Goal: Information Seeking & Learning: Learn about a topic

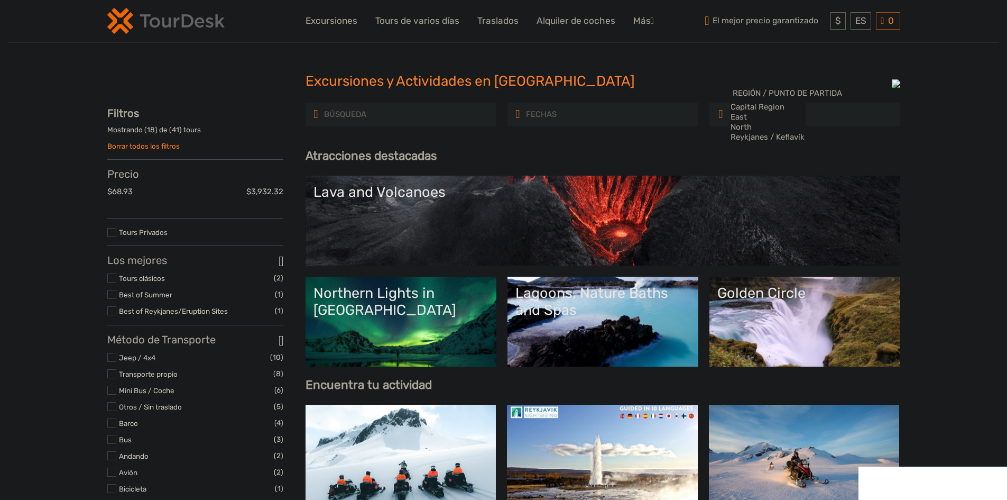
select select
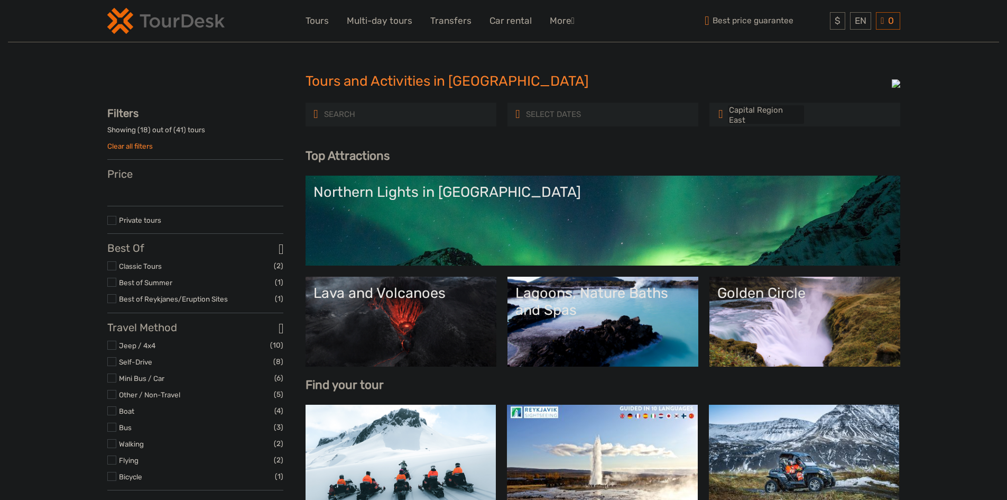
select select
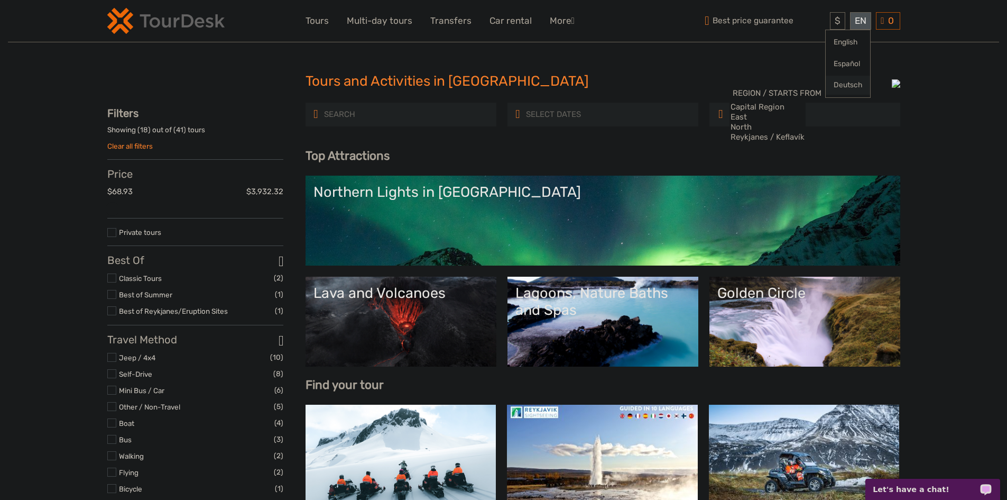
click at [842, 84] on link "Deutsch" at bounding box center [848, 85] width 44 height 19
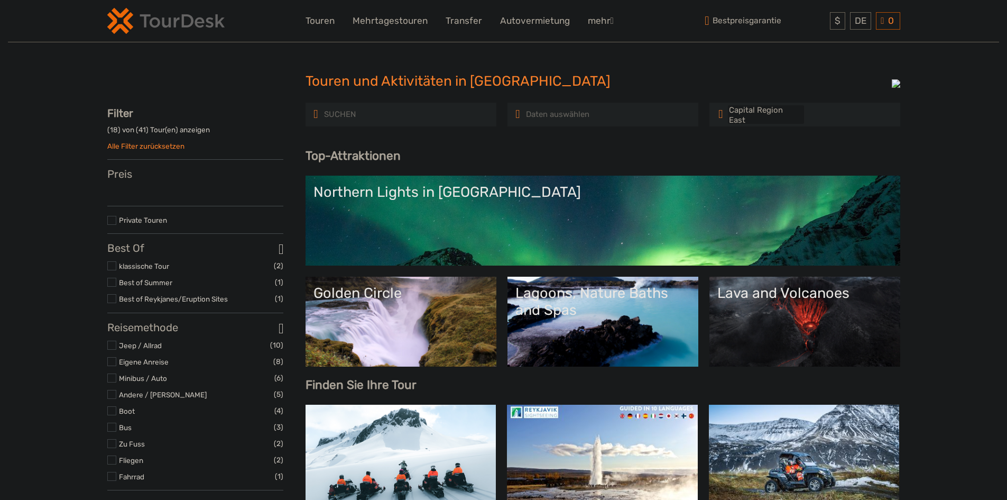
select select
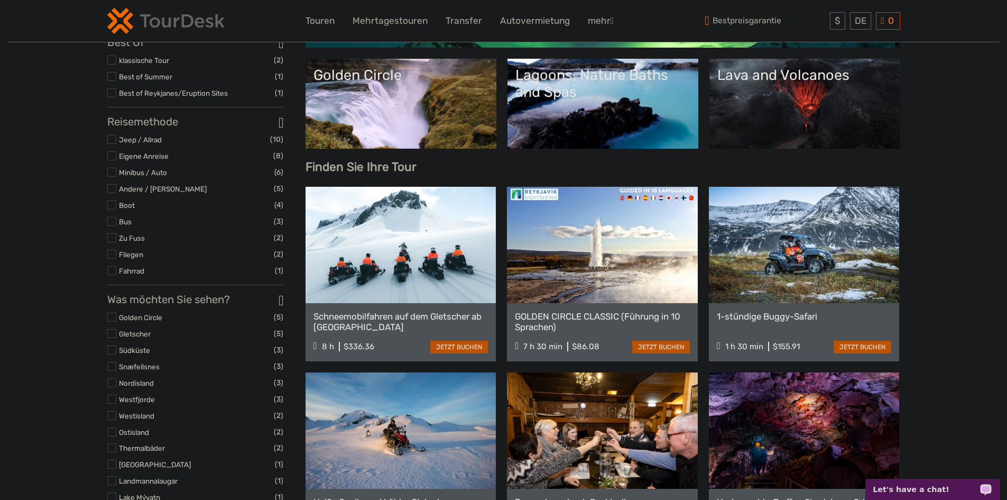
scroll to position [212, 0]
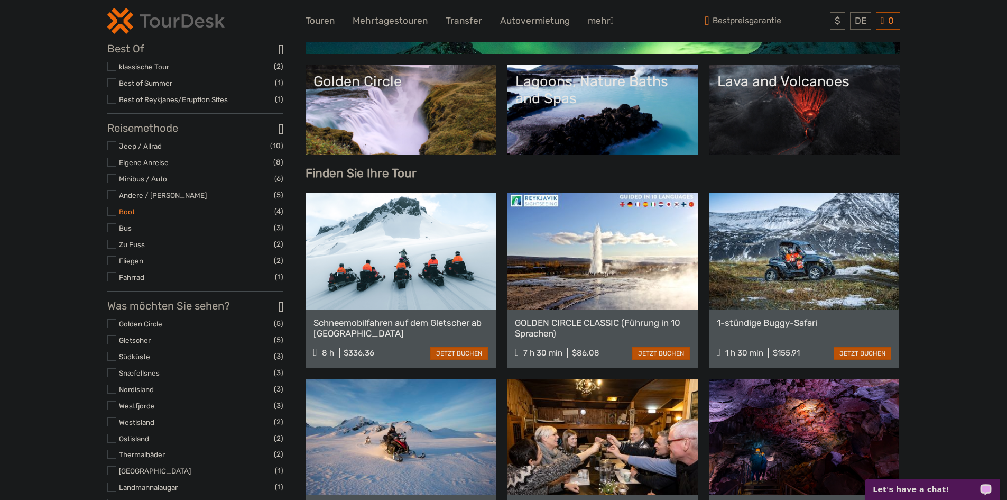
click at [130, 215] on link "Boot" at bounding box center [127, 211] width 16 height 8
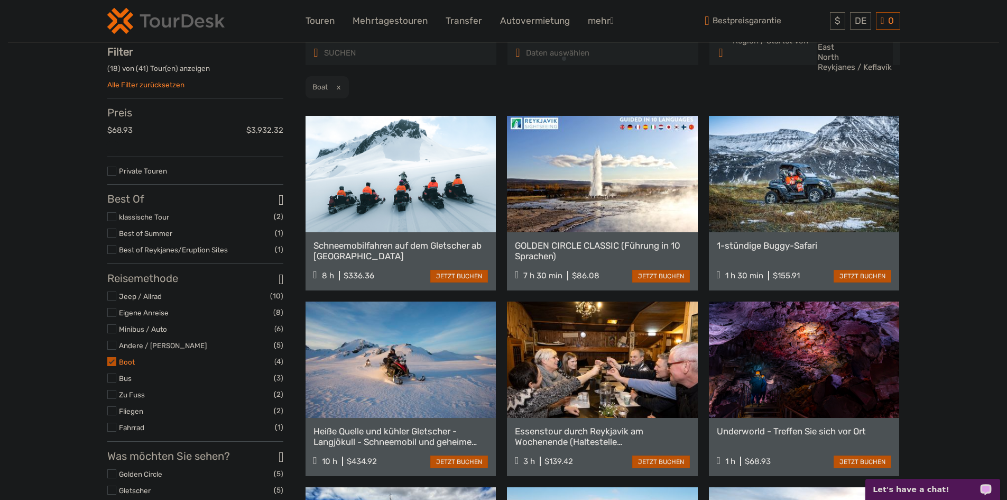
scroll to position [60, 0]
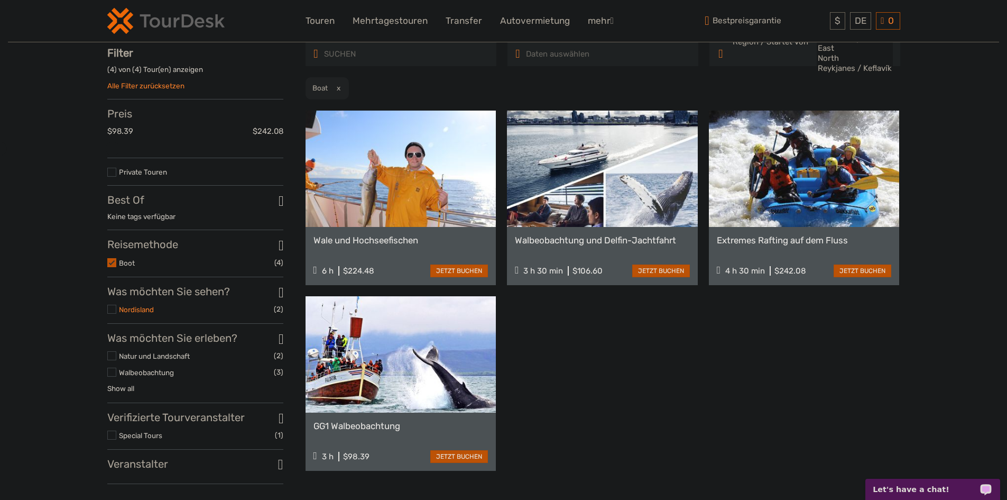
click at [143, 314] on link "Nordisland" at bounding box center [136, 309] width 35 height 8
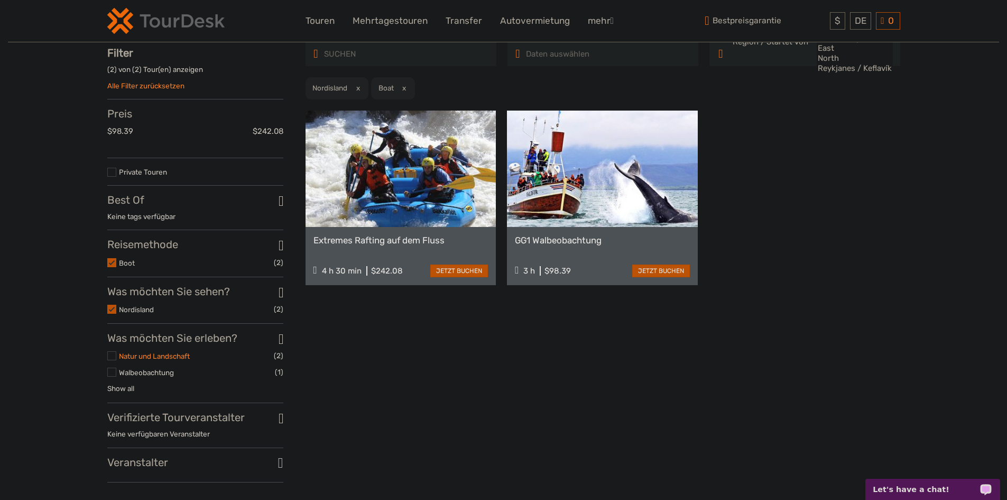
click at [140, 360] on link "Natur und Landschaft" at bounding box center [154, 356] width 71 height 8
click at [63, 105] on div "Touren und Aktivitäten in Island Touren und Aktivitäten in Island Region / Star…" at bounding box center [504, 257] width 992 height 635
click at [61, 47] on div "Touren und Aktivitäten in Island Touren und Aktivitäten in Island Region / Star…" at bounding box center [504, 257] width 992 height 635
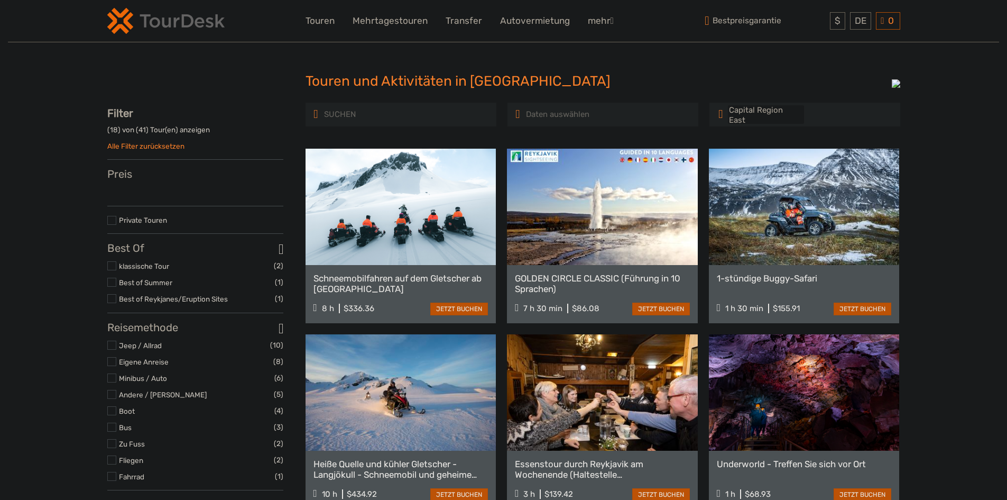
select select
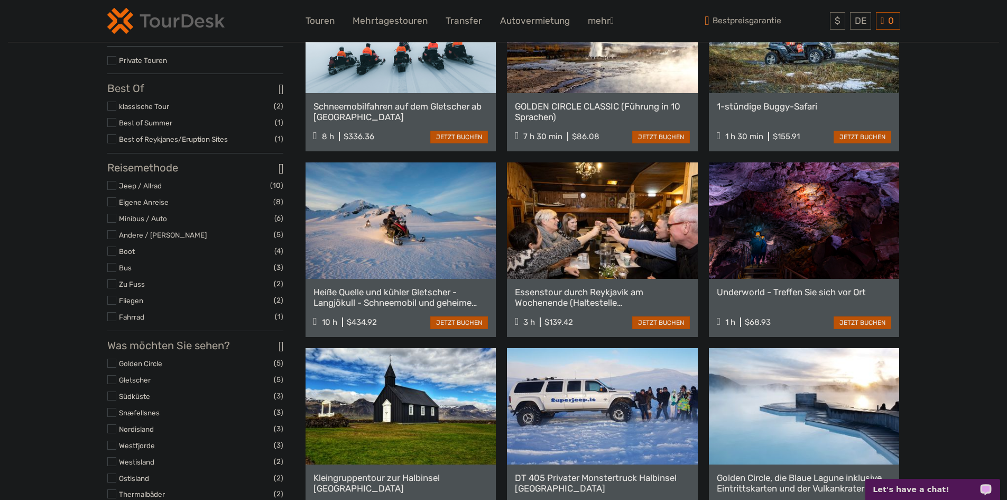
scroll to position [212, 0]
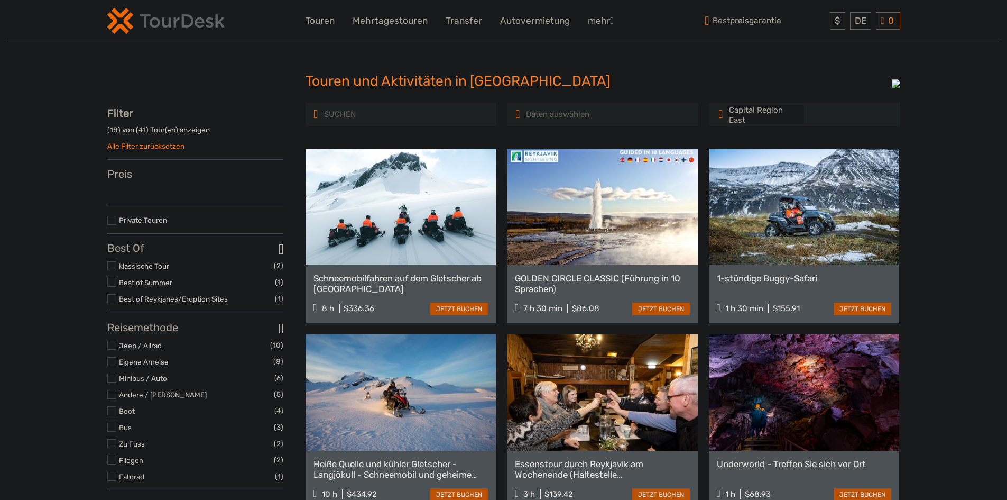
select select
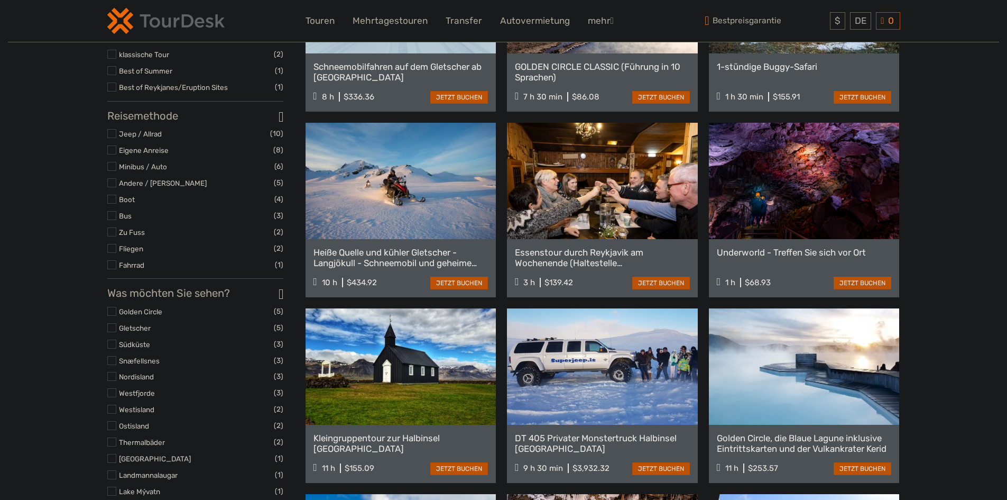
select select
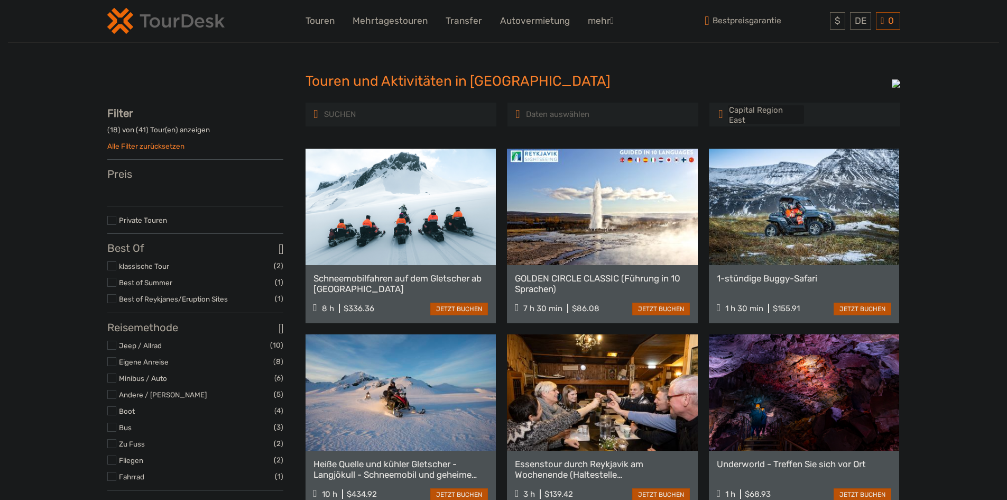
select select
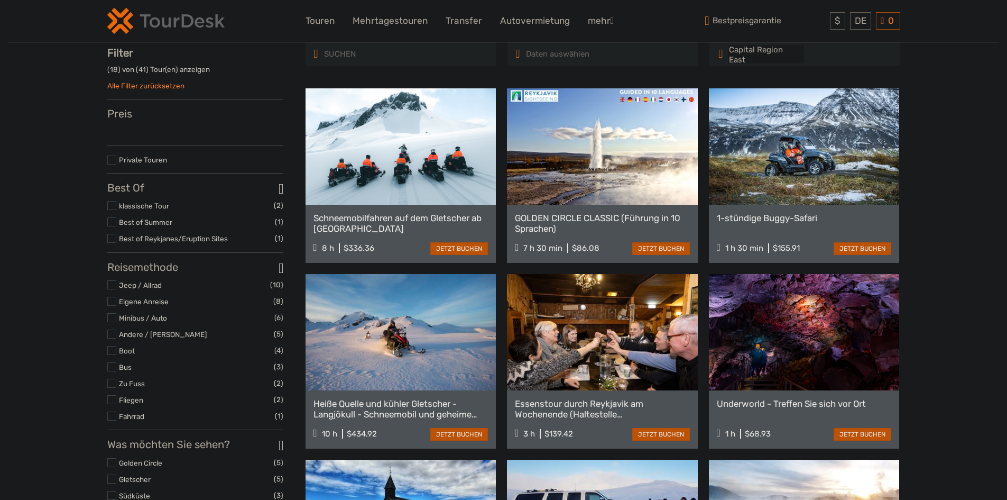
select select
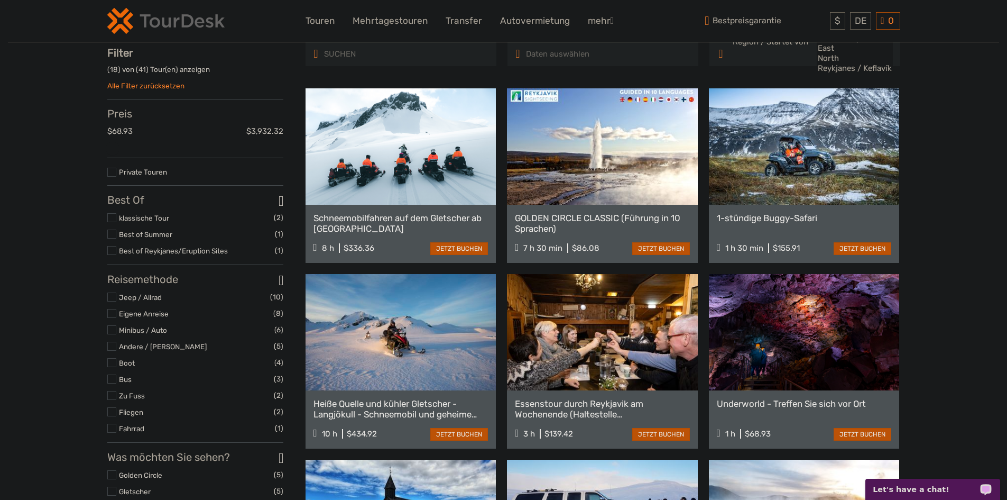
scroll to position [0, 0]
click at [133, 416] on link "Fliegen" at bounding box center [131, 412] width 24 height 8
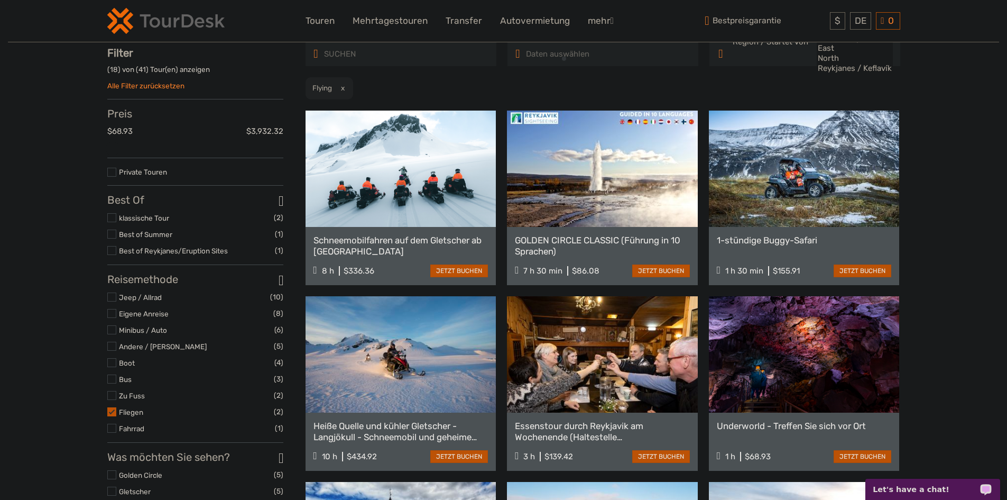
click at [151, 83] on link "Alle Filter zurücksetzen" at bounding box center [145, 85] width 77 height 8
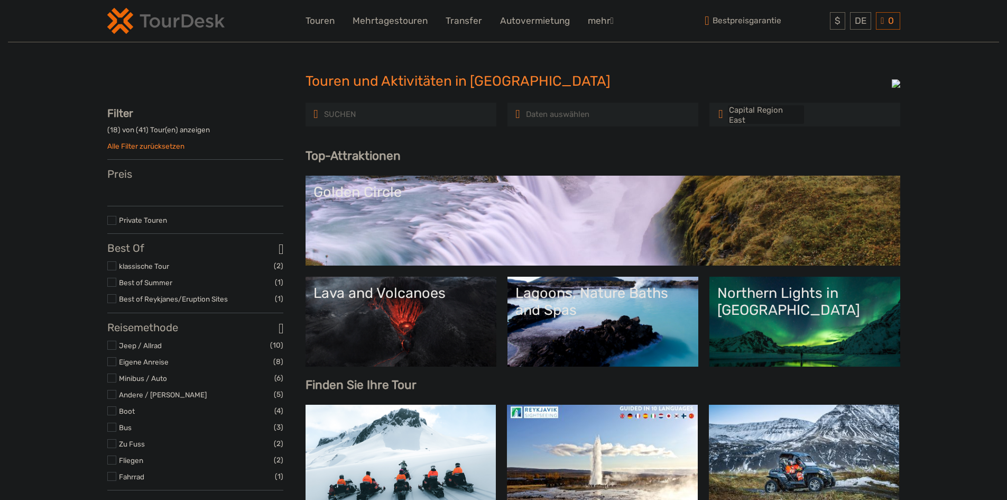
select select
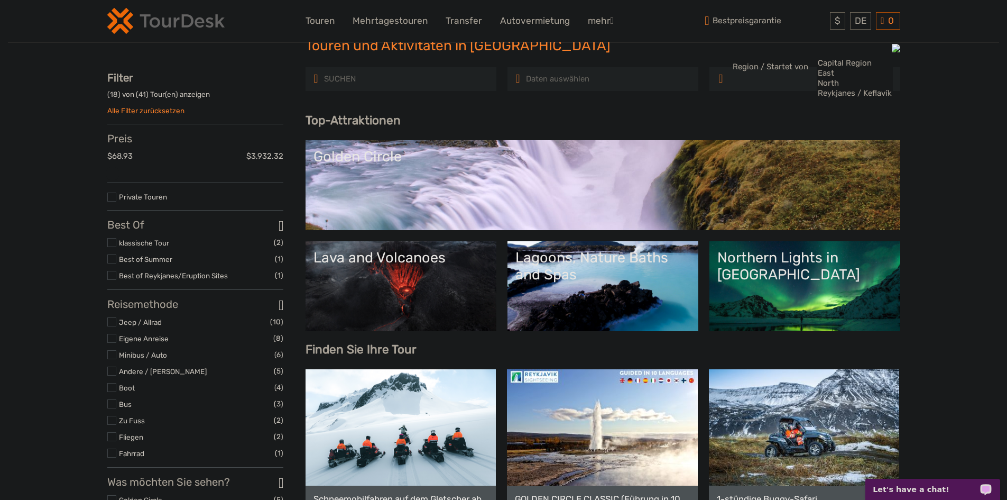
scroll to position [53, 0]
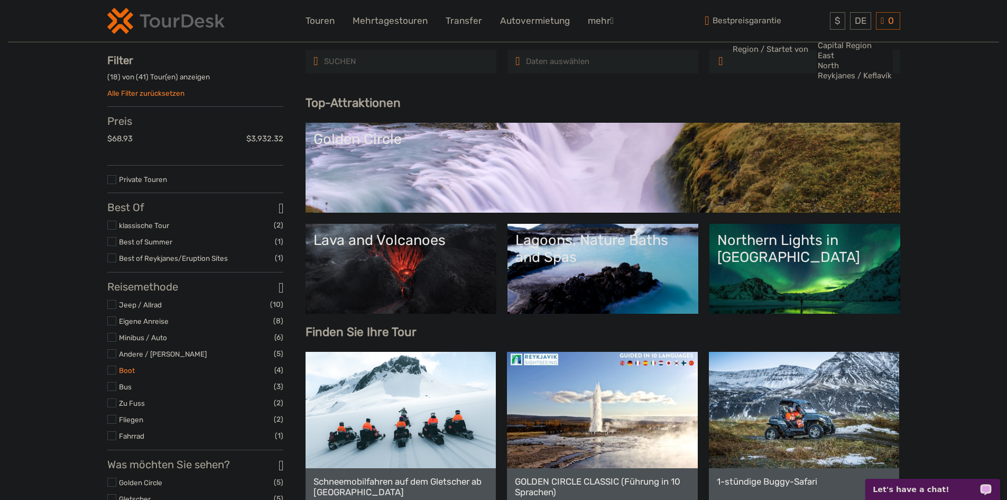
click at [127, 374] on link "Boot" at bounding box center [127, 370] width 16 height 8
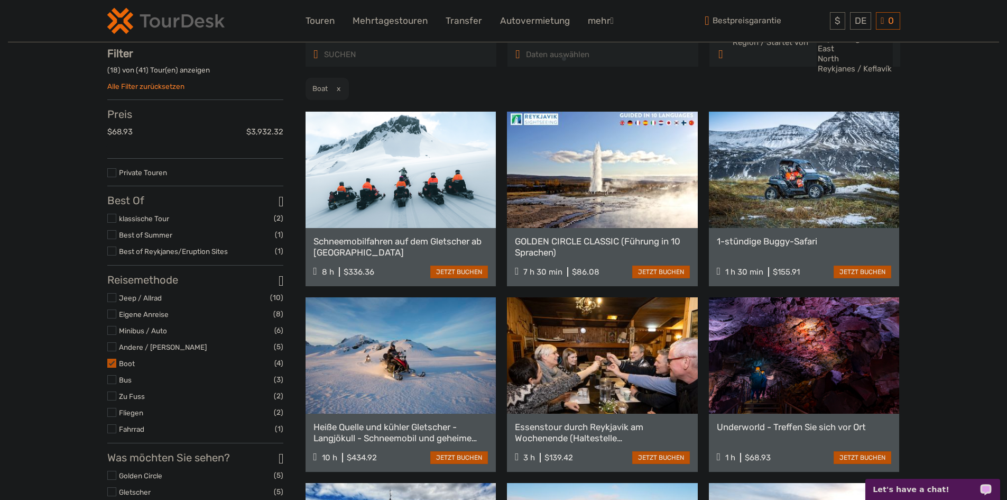
scroll to position [60, 0]
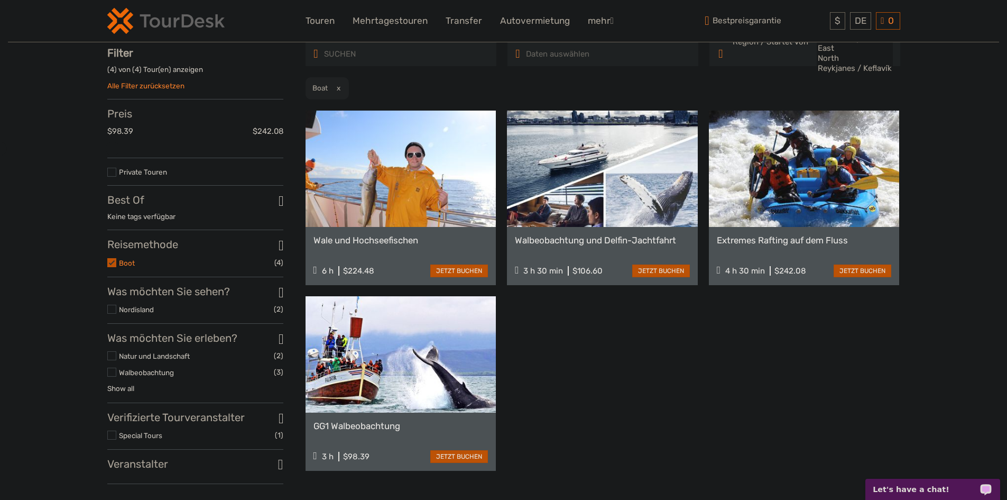
click at [123, 267] on link "Boot" at bounding box center [127, 263] width 16 height 8
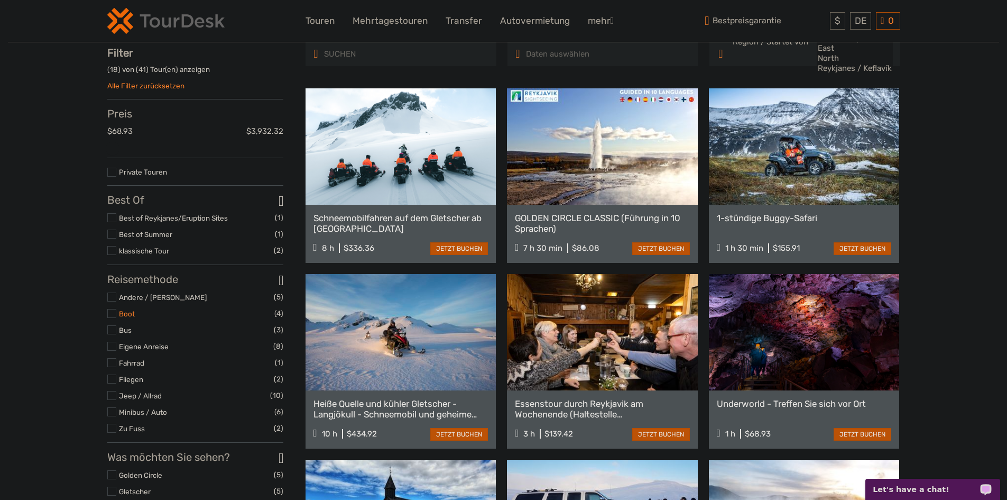
click at [122, 317] on link "Boot" at bounding box center [127, 313] width 16 height 8
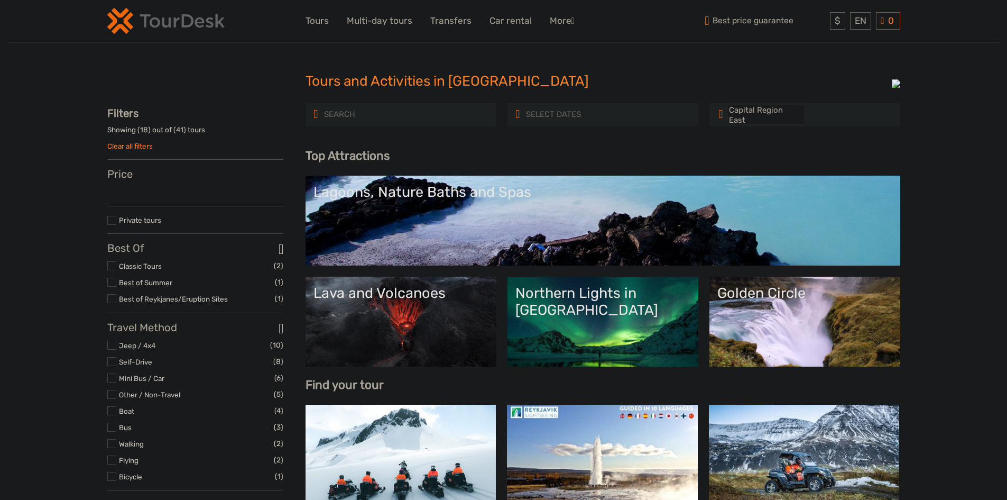
select select
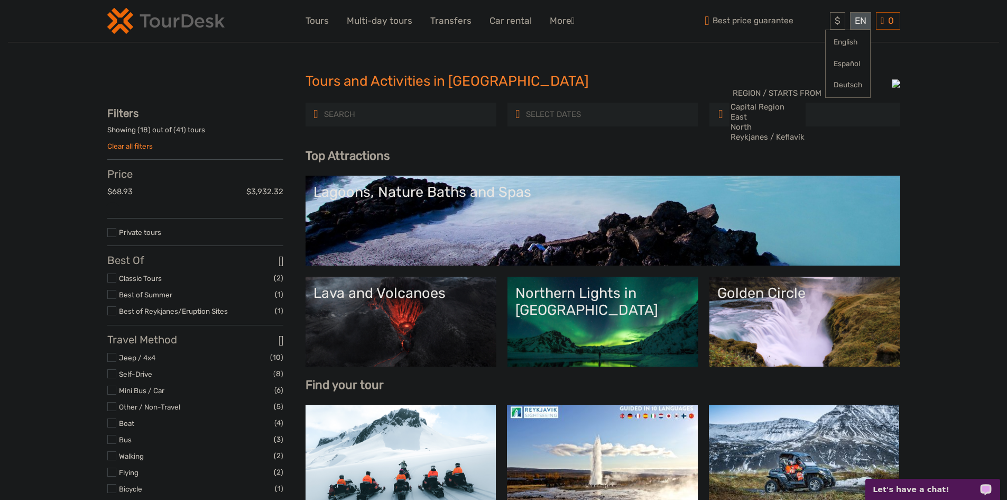
click at [856, 28] on div "EN English Español Deutsch" at bounding box center [860, 20] width 21 height 17
click at [850, 61] on link "Español" at bounding box center [848, 63] width 44 height 19
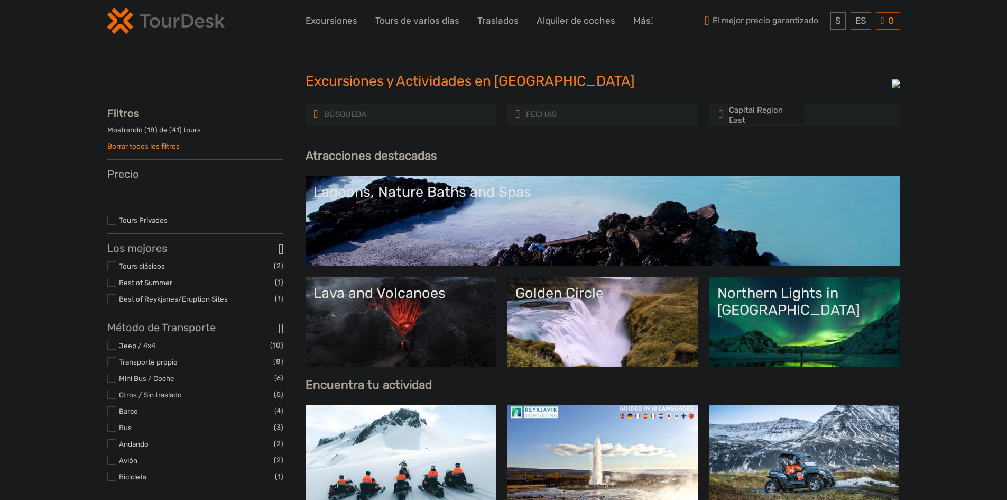
select select
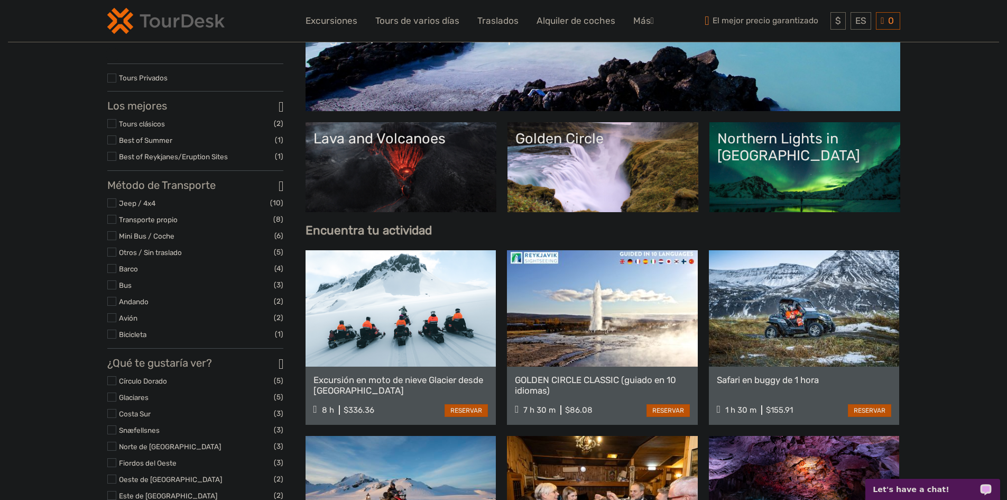
scroll to position [159, 0]
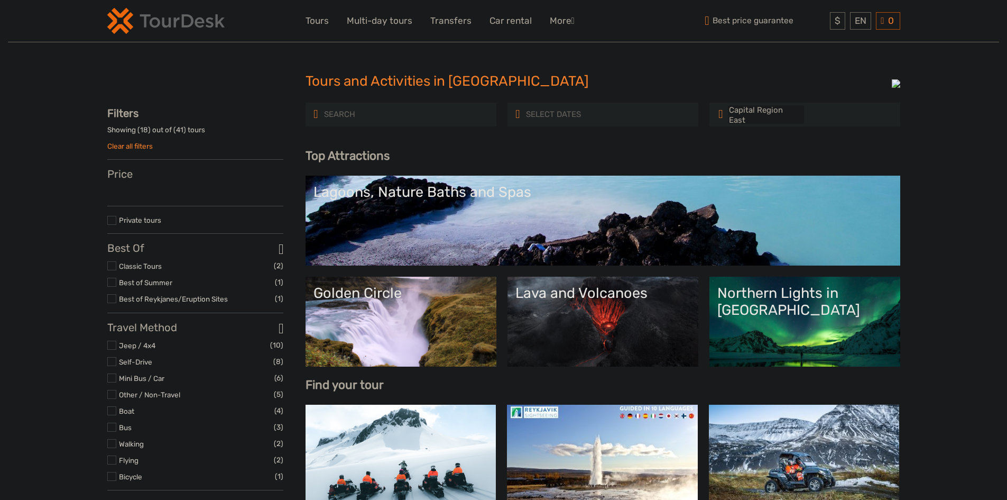
select select
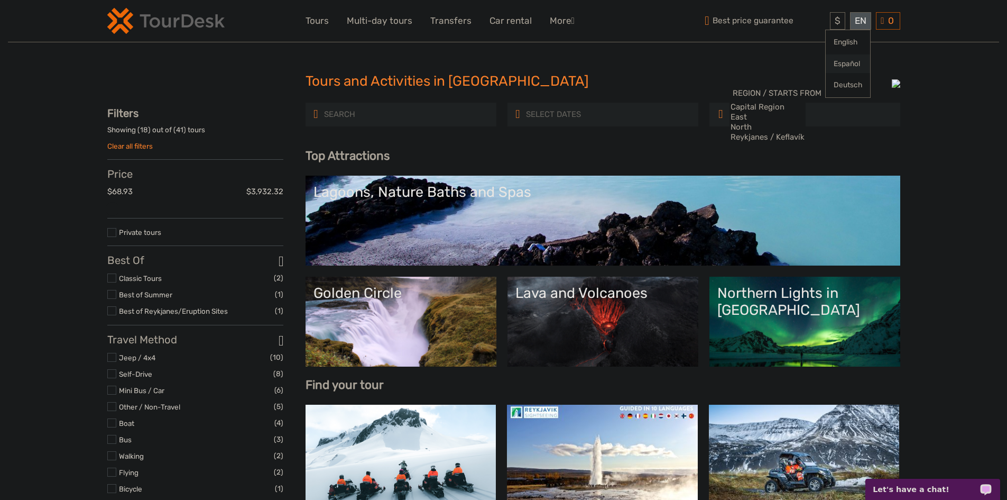
click at [833, 59] on link "Español" at bounding box center [848, 63] width 44 height 19
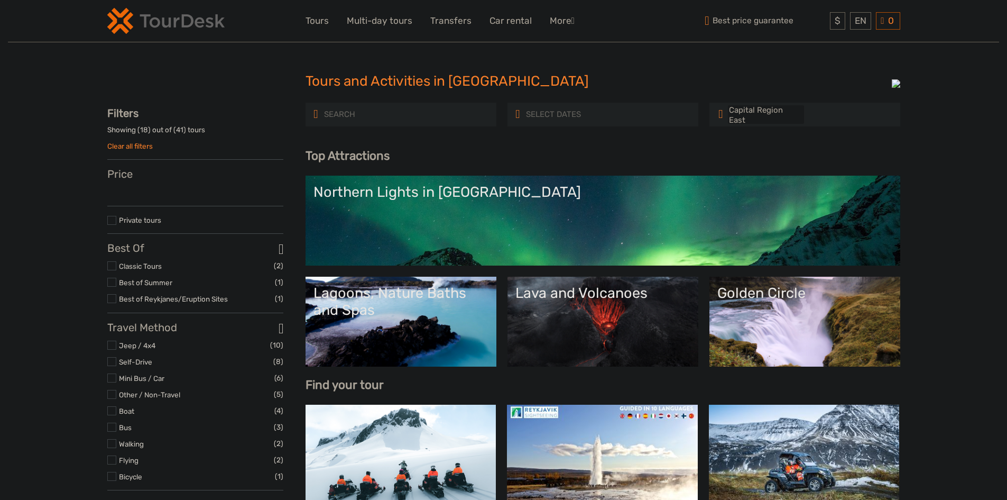
select select
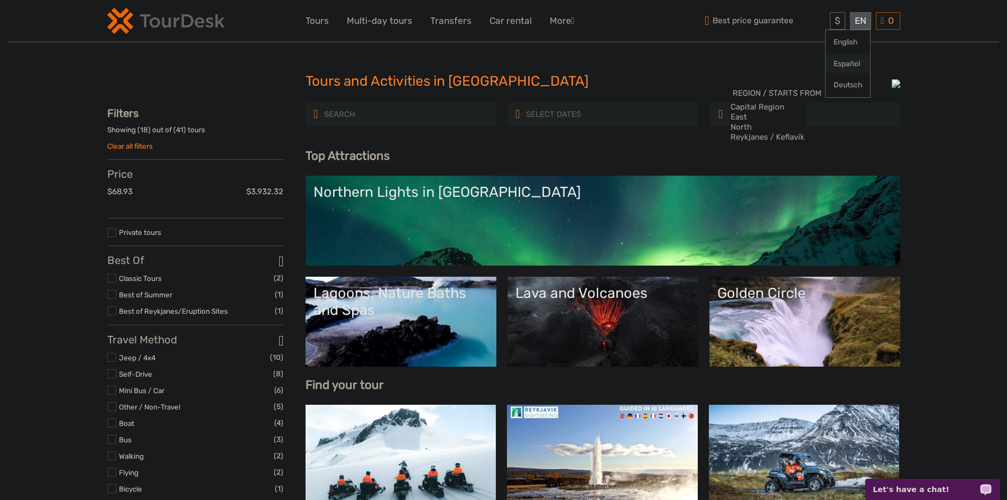
click at [844, 63] on link "Español" at bounding box center [848, 63] width 44 height 19
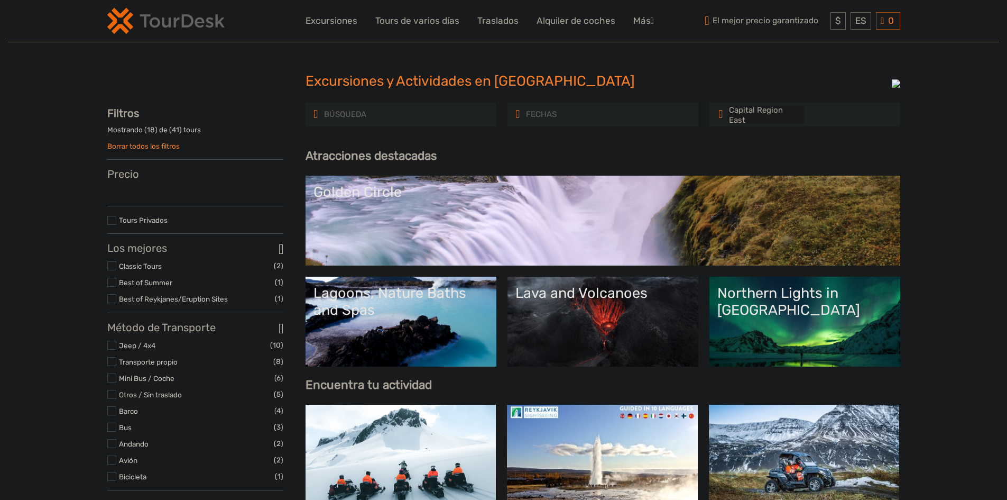
select select
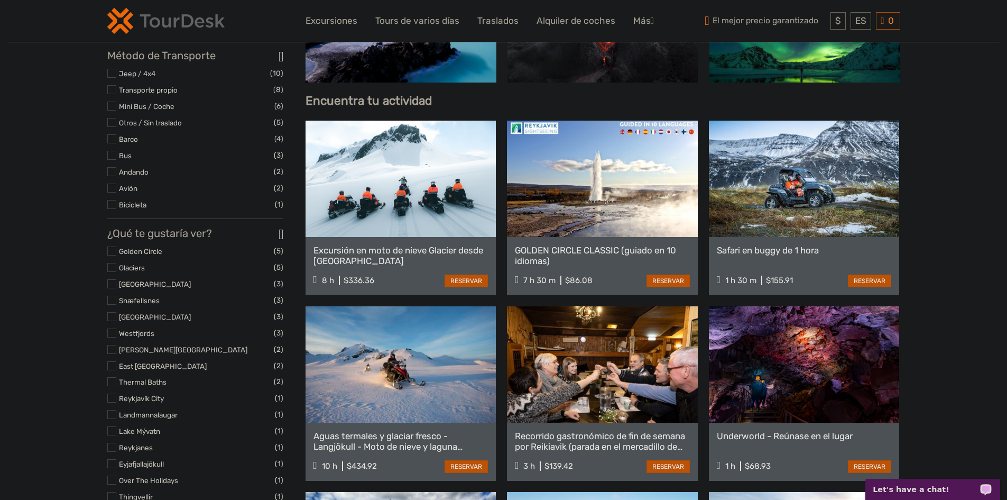
scroll to position [106, 0]
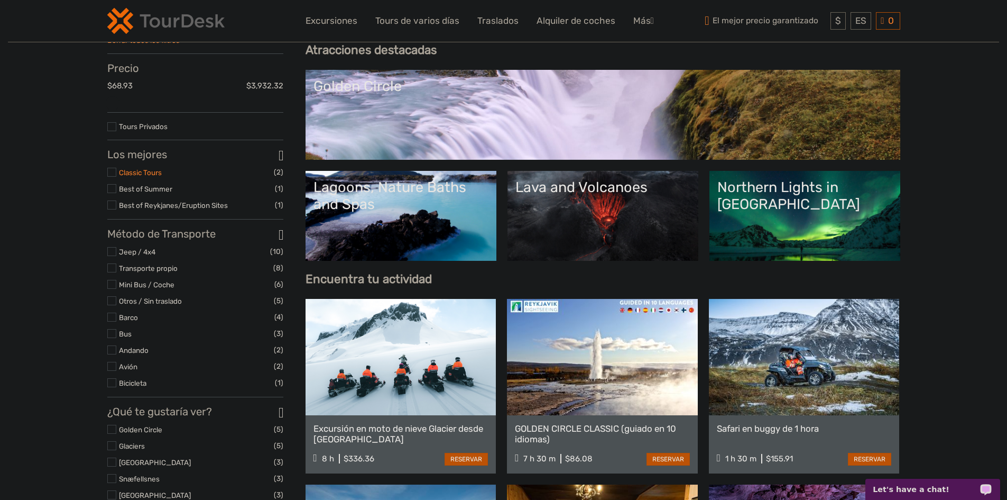
click at [139, 177] on link "Classic Tours" at bounding box center [140, 172] width 43 height 8
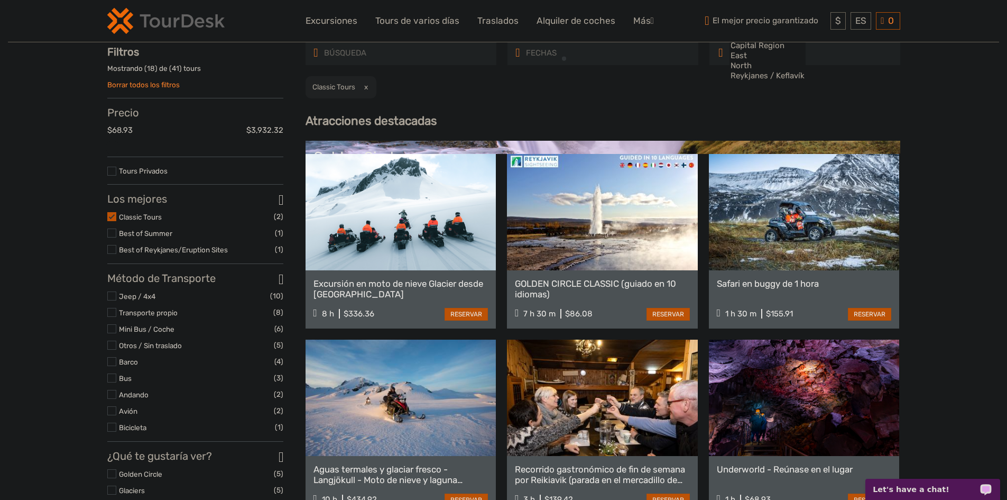
scroll to position [60, 0]
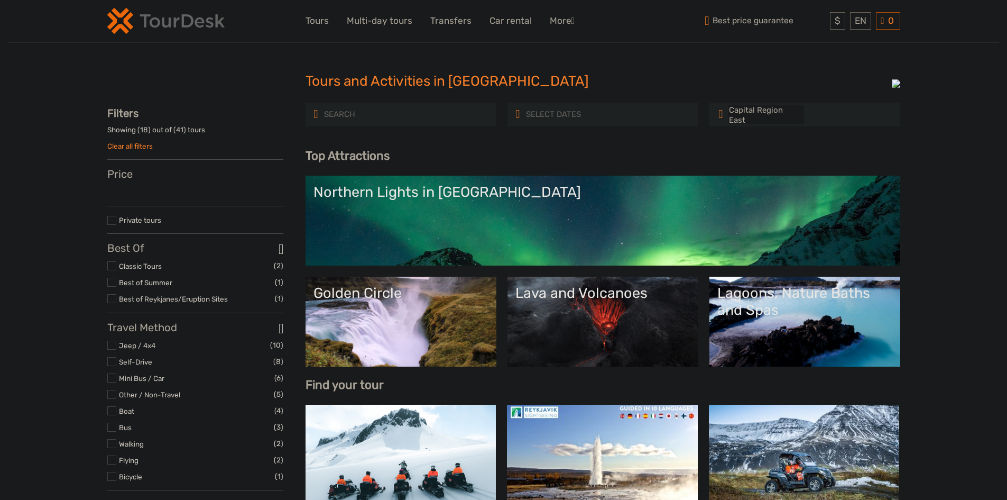
select select
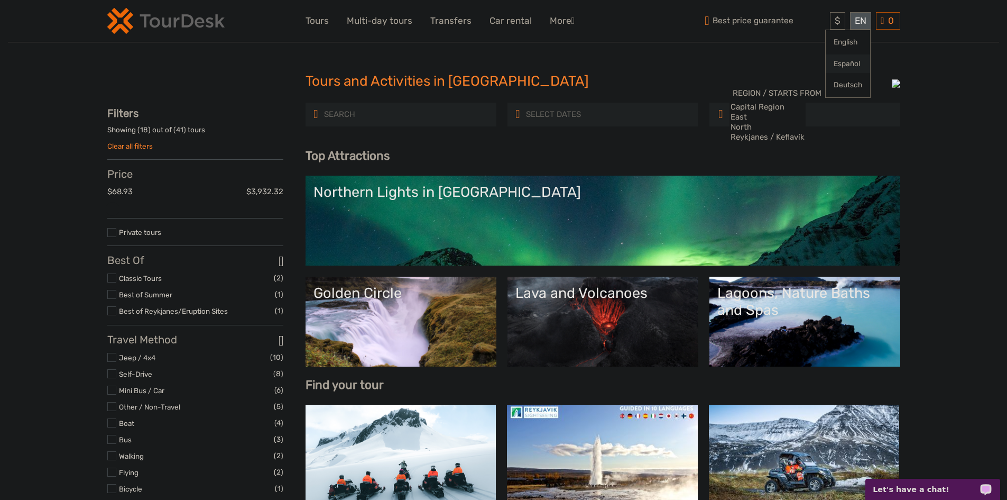
click at [846, 65] on link "Español" at bounding box center [848, 63] width 44 height 19
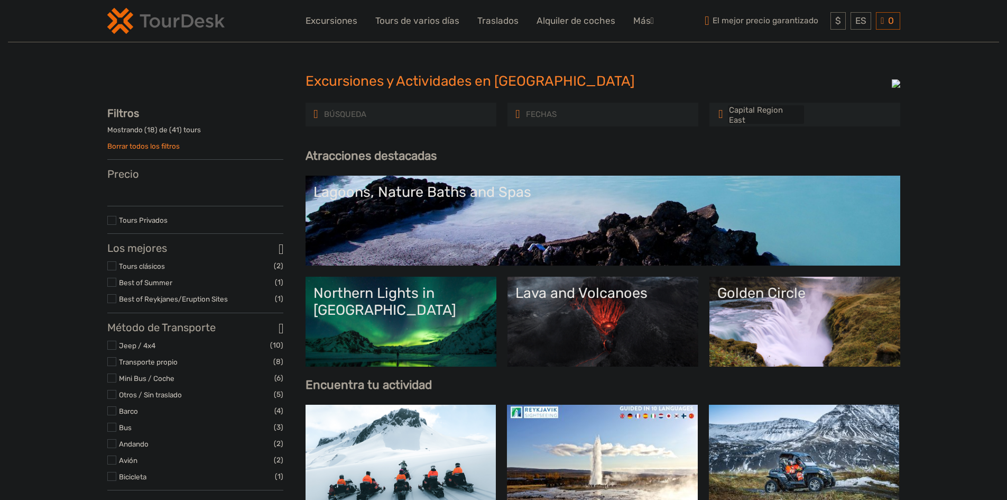
select select
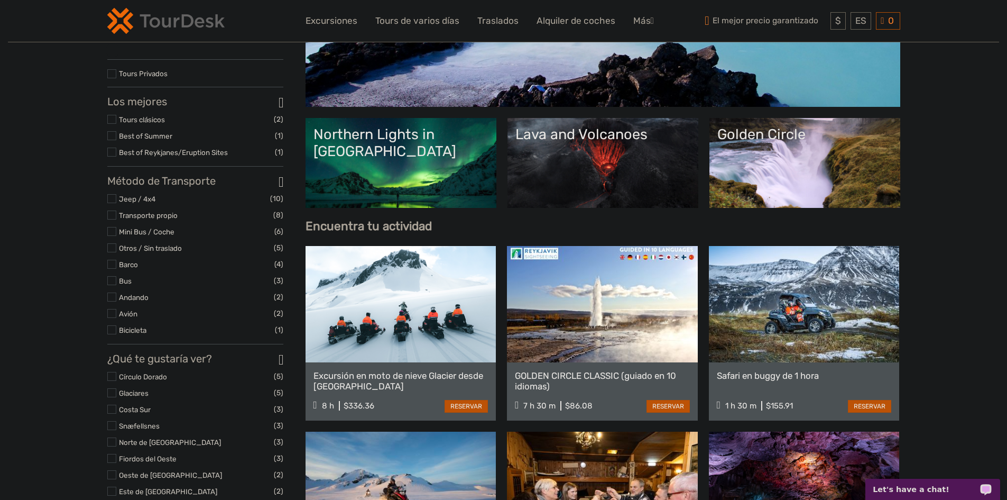
scroll to position [212, 0]
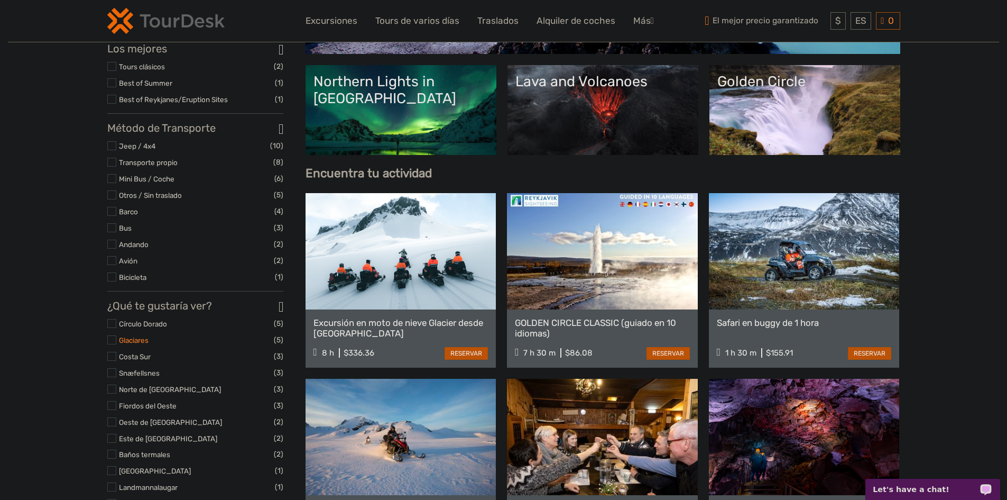
click at [136, 342] on link "Glaciares" at bounding box center [134, 340] width 30 height 8
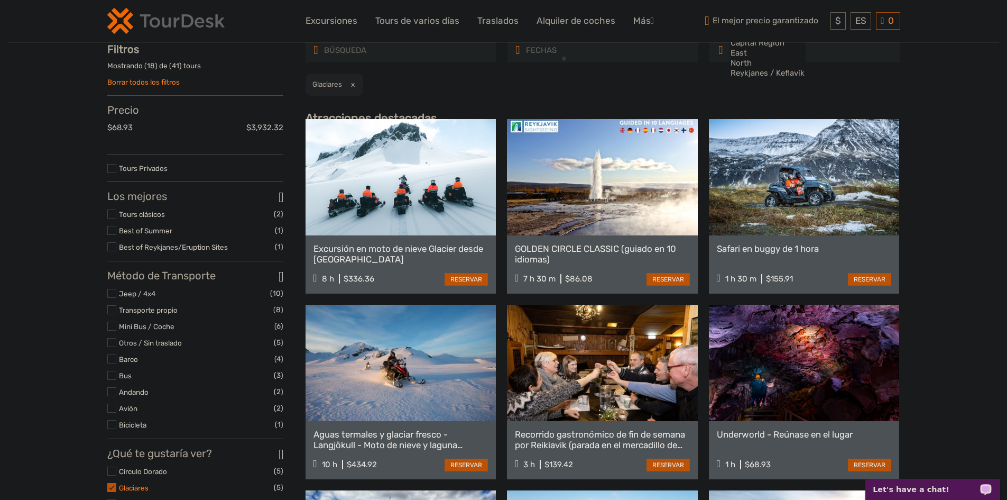
scroll to position [60, 0]
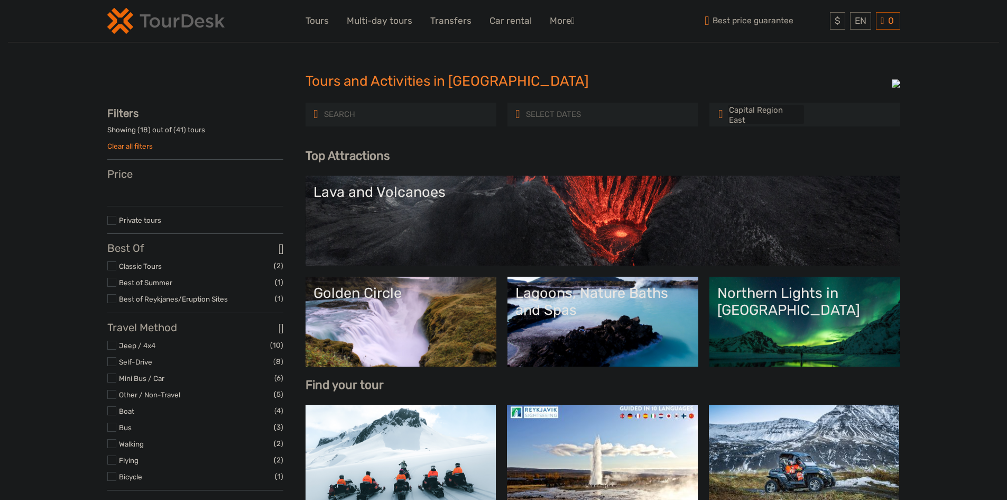
select select
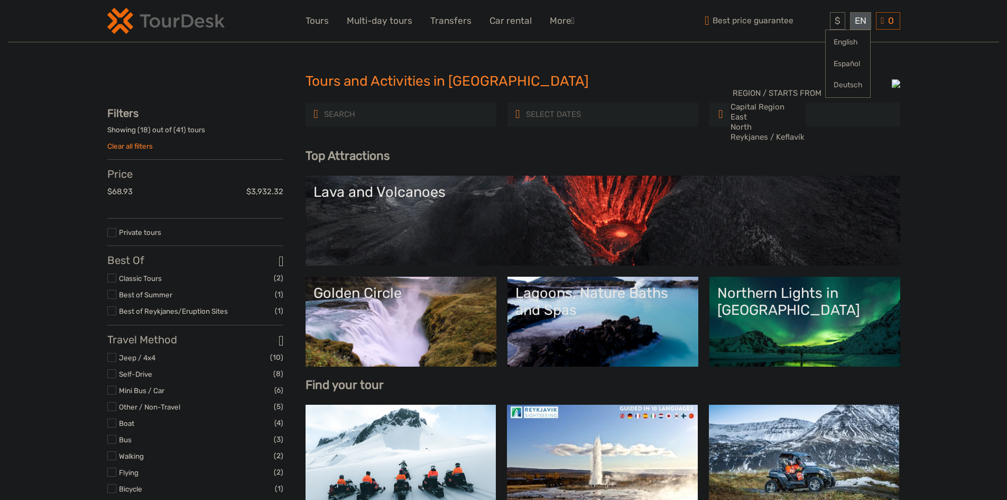
click at [859, 25] on div "EN English Español Deutsch" at bounding box center [860, 20] width 21 height 17
click at [841, 67] on link "Español" at bounding box center [848, 63] width 44 height 19
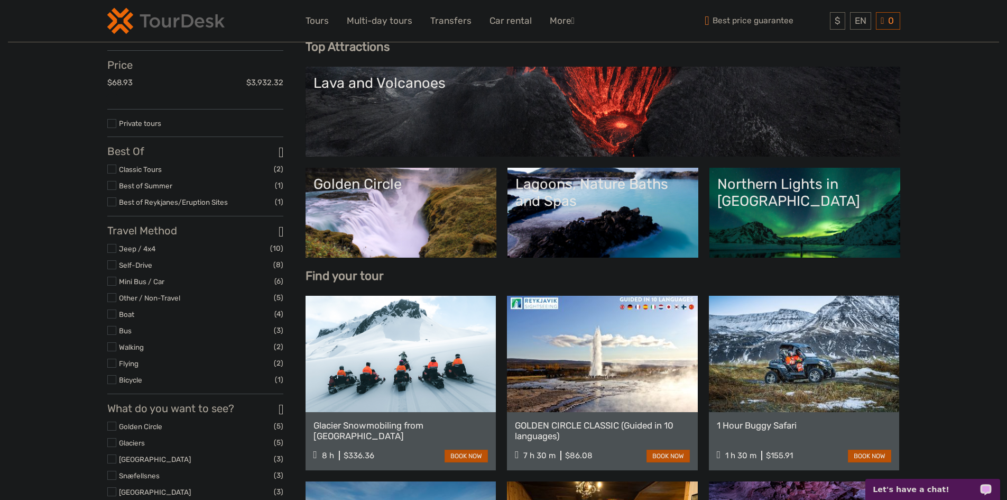
scroll to position [159, 0]
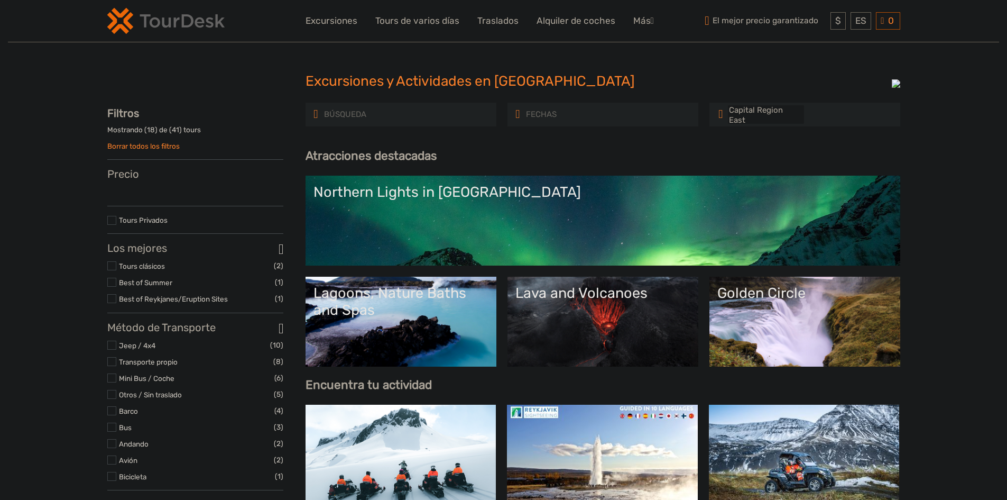
select select
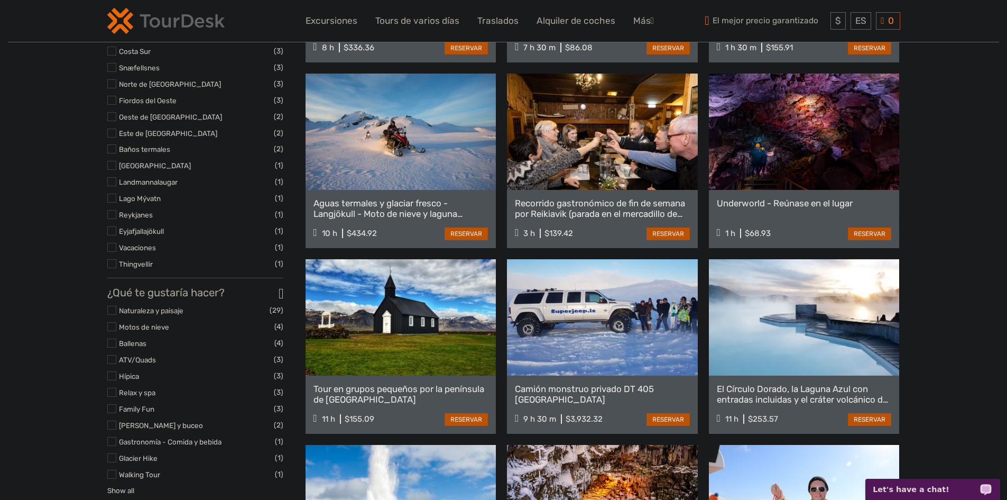
scroll to position [529, 0]
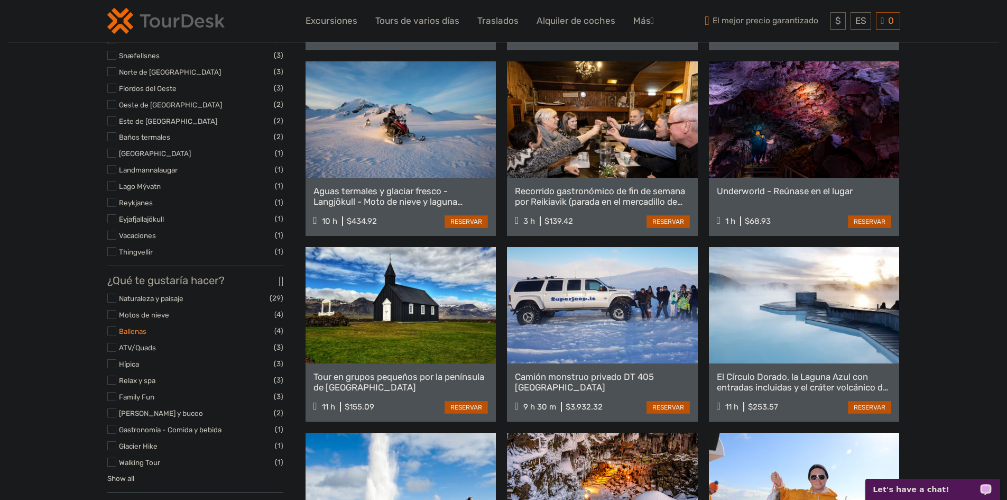
click at [135, 334] on link "Ballenas" at bounding box center [132, 331] width 27 height 8
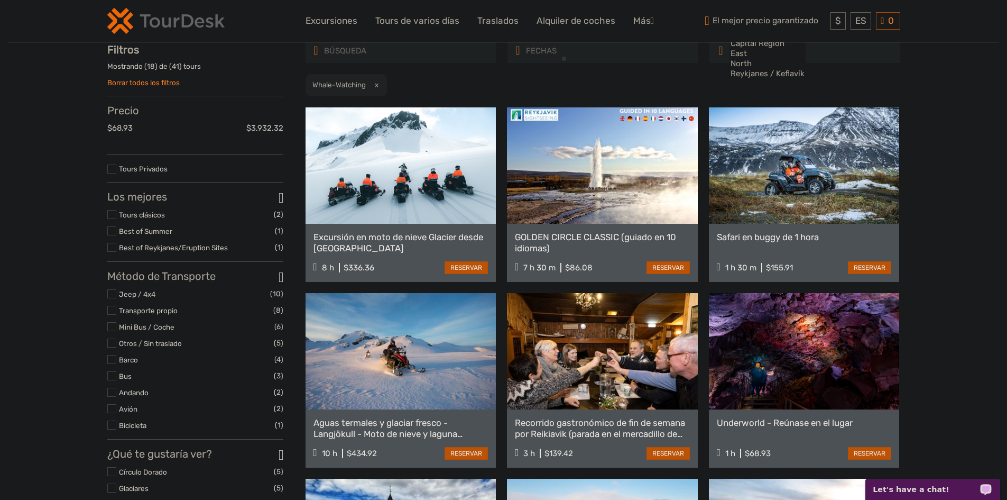
scroll to position [60, 0]
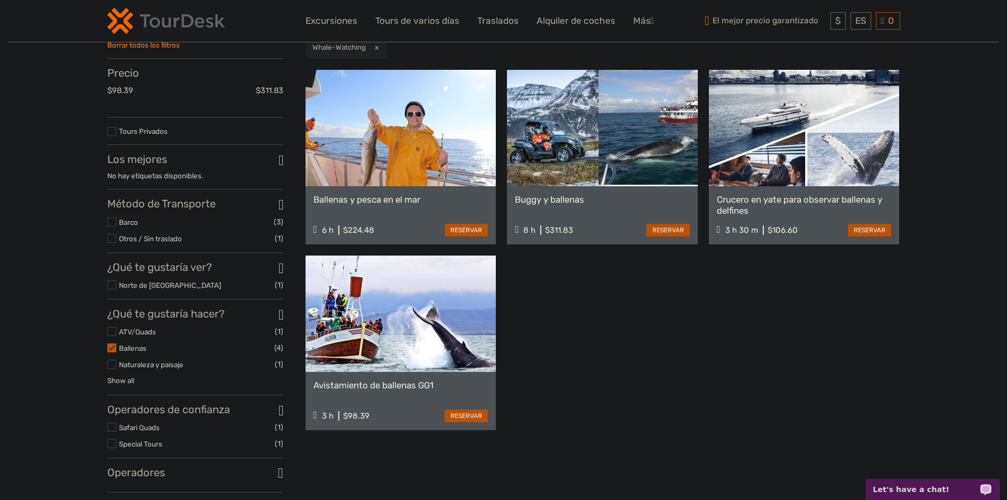
scroll to position [106, 0]
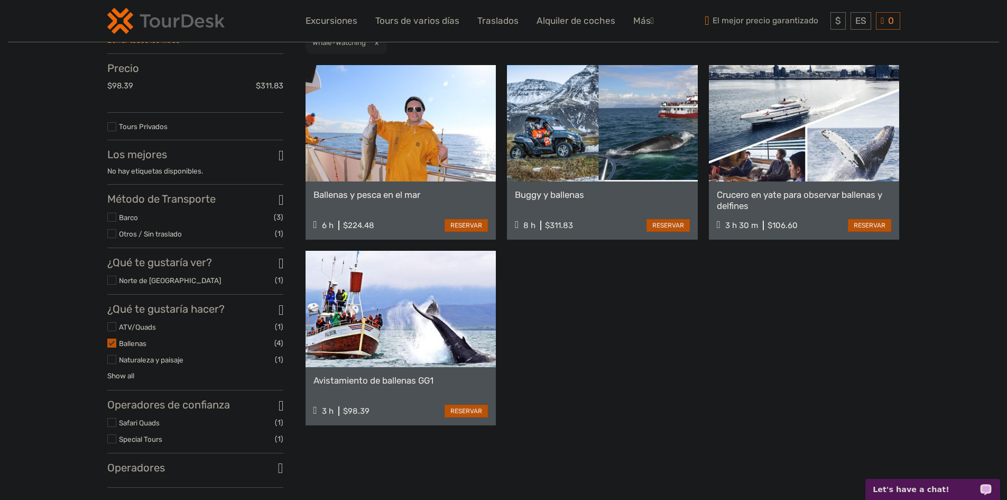
click at [112, 222] on label at bounding box center [111, 217] width 9 height 9
click at [0, 0] on input "checkbox" at bounding box center [0, 0] width 0 height 0
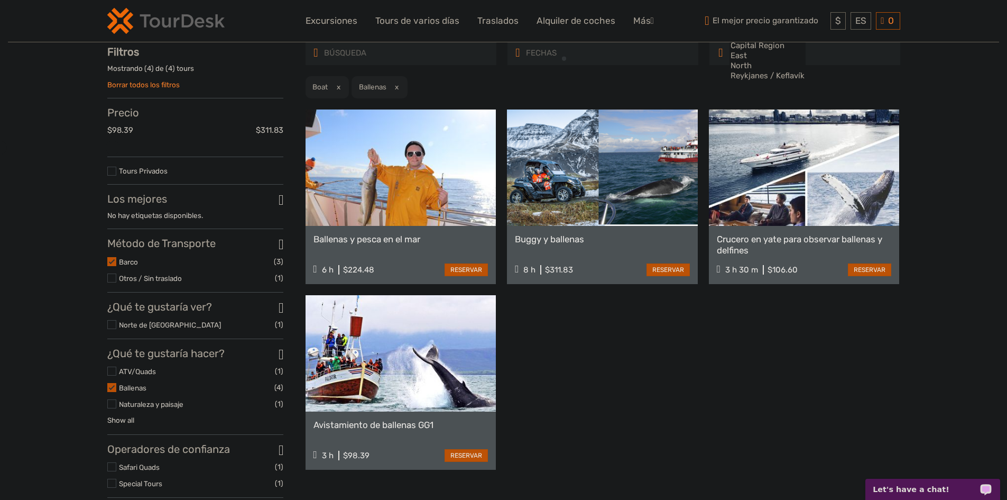
scroll to position [60, 0]
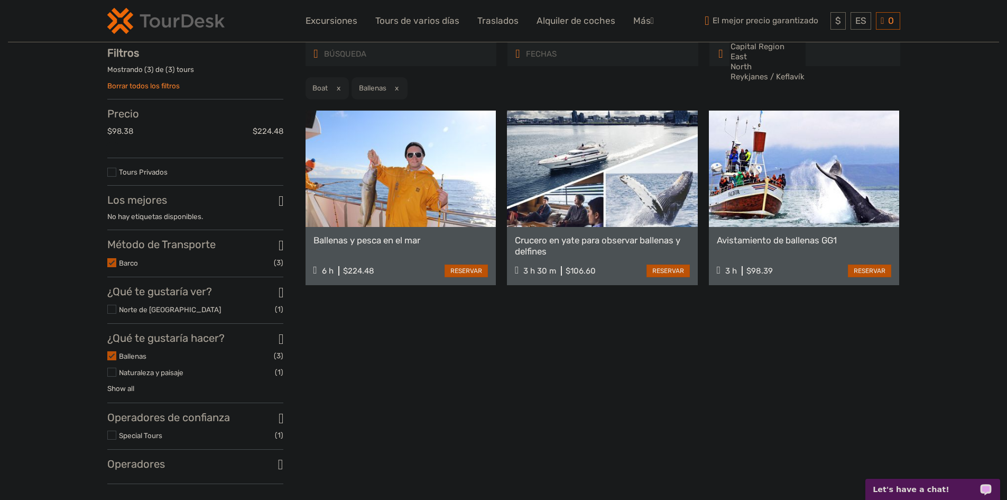
click at [114, 266] on label at bounding box center [111, 262] width 9 height 9
click at [0, 0] on input "checkbox" at bounding box center [0, 0] width 0 height 0
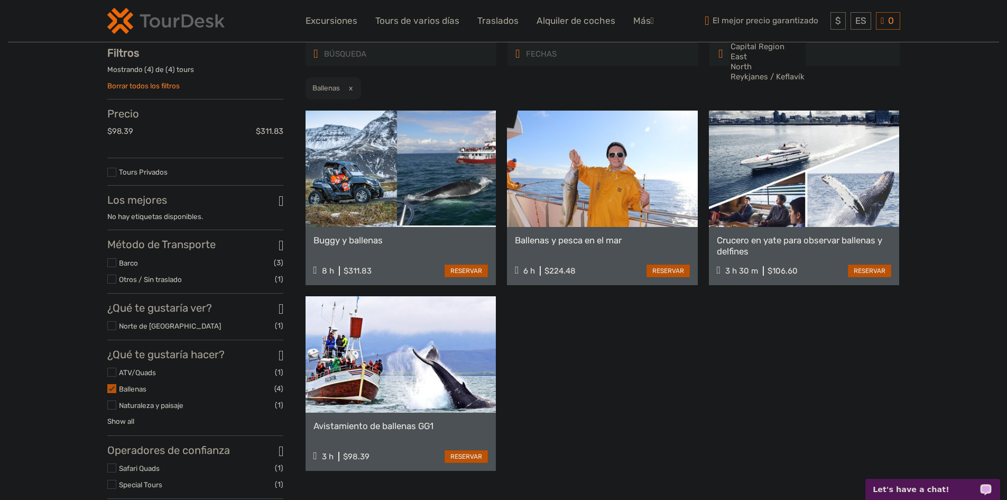
click at [114, 390] on label at bounding box center [111, 388] width 9 height 9
click at [0, 0] on input "checkbox" at bounding box center [0, 0] width 0 height 0
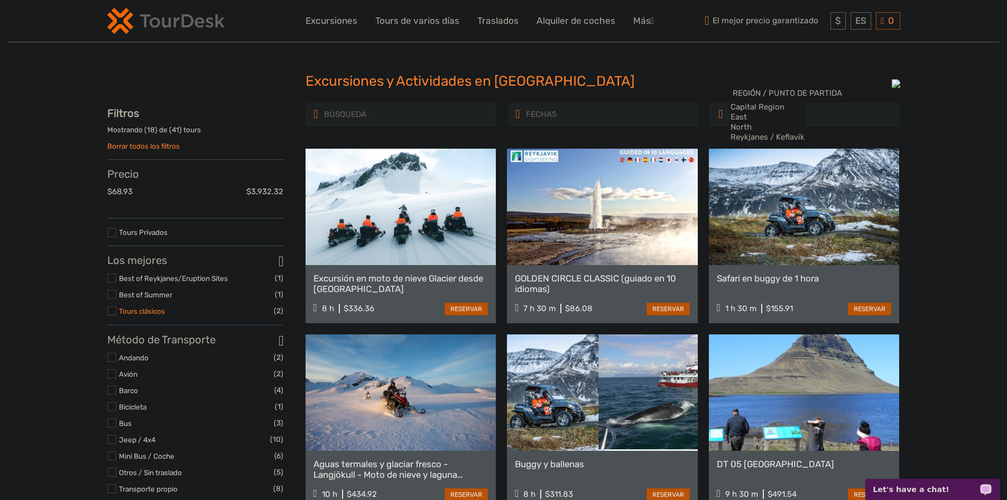
drag, startPoint x: 141, startPoint y: 318, endPoint x: 102, endPoint y: 315, distance: 39.2
click at [141, 315] on link "Tours clásicos" at bounding box center [142, 311] width 46 height 8
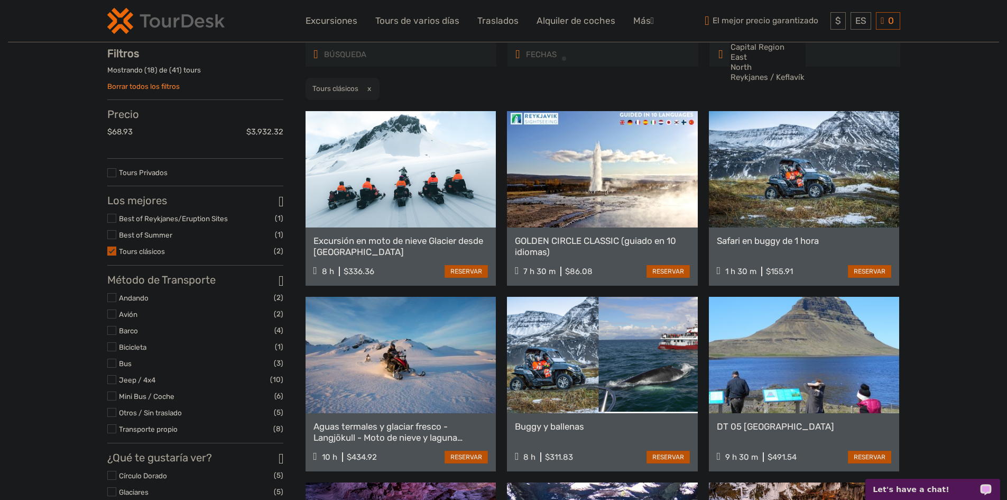
scroll to position [60, 0]
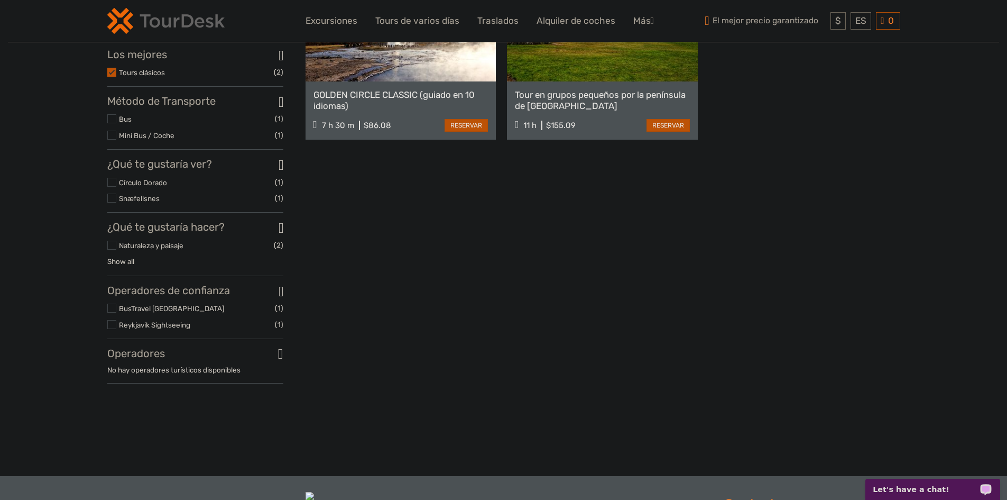
scroll to position [219, 0]
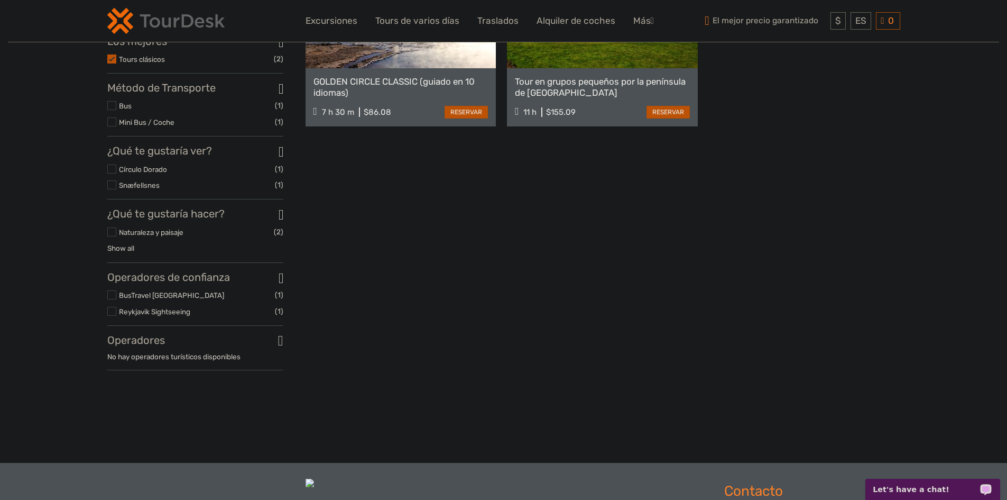
click at [141, 168] on label "Círculo Dorado" at bounding box center [197, 169] width 156 height 12
click at [0, 0] on input "checkbox" at bounding box center [0, 0] width 0 height 0
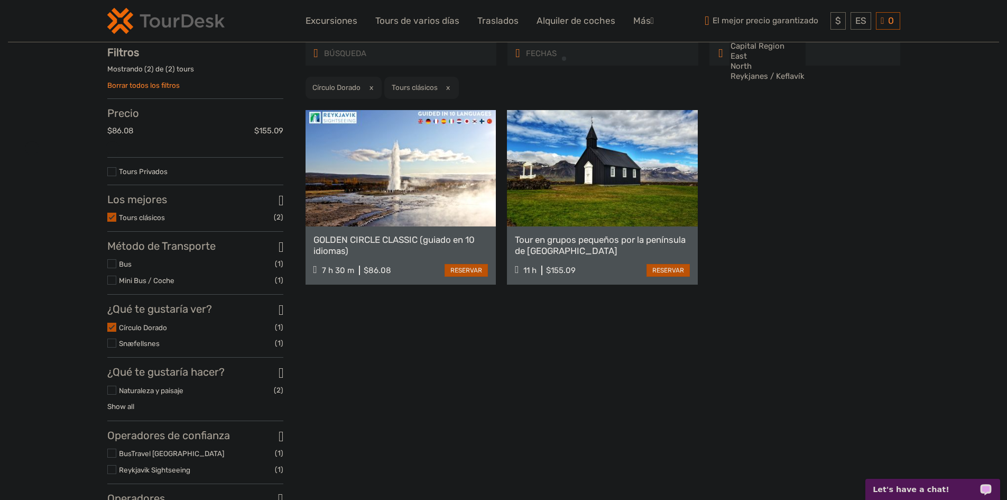
scroll to position [60, 0]
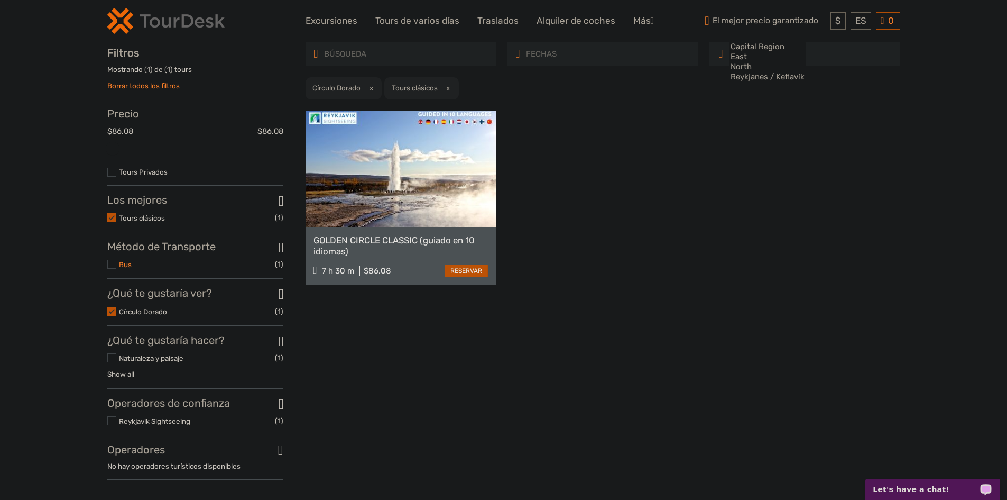
click at [119, 267] on link "Bus" at bounding box center [125, 264] width 13 height 8
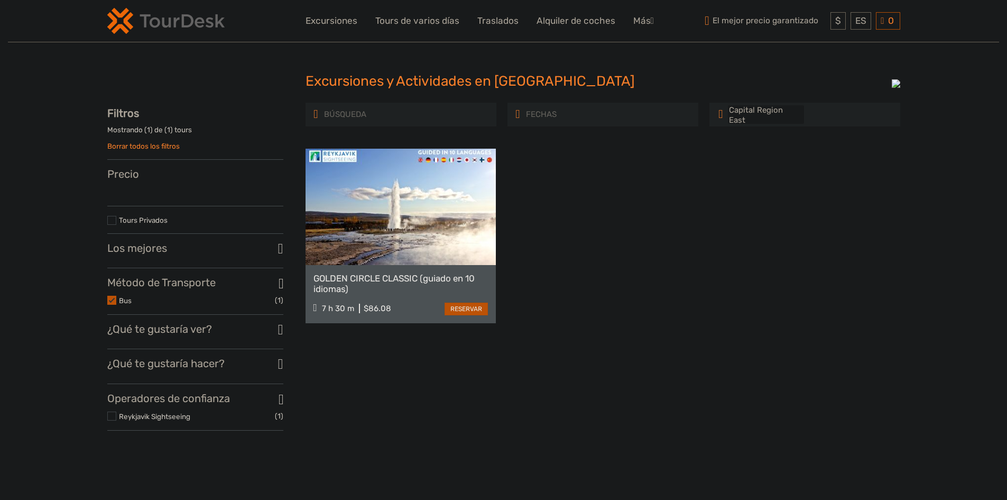
select select
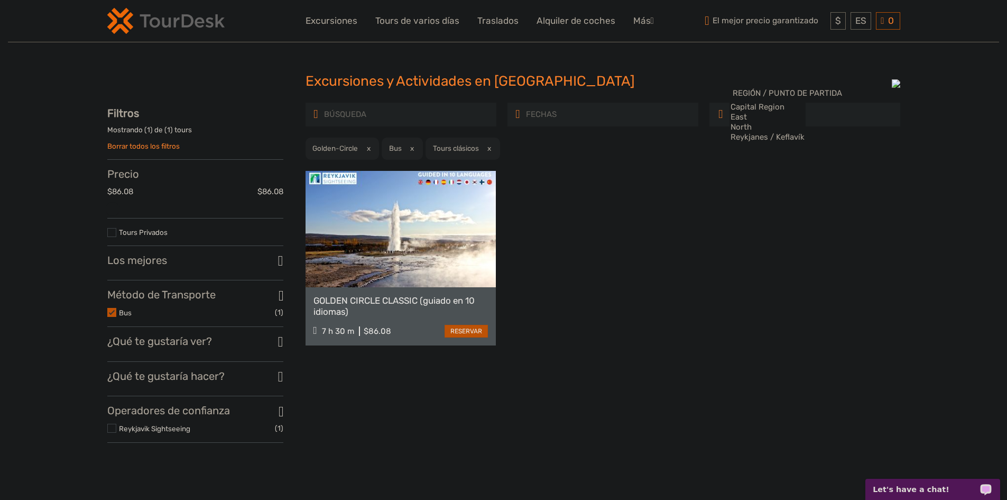
click at [172, 264] on h3 "Los mejores" at bounding box center [195, 260] width 176 height 13
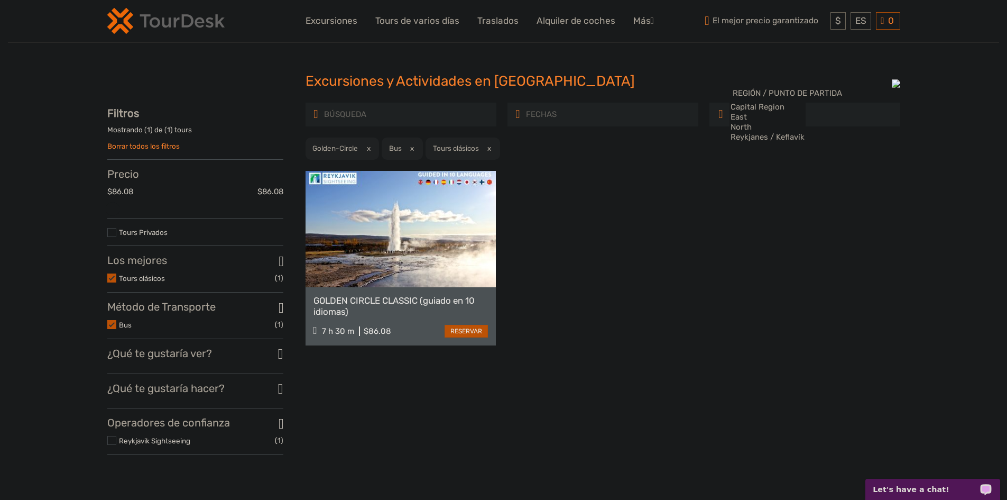
click at [161, 357] on h3 "¿Qué te gustaría ver?" at bounding box center [195, 353] width 176 height 13
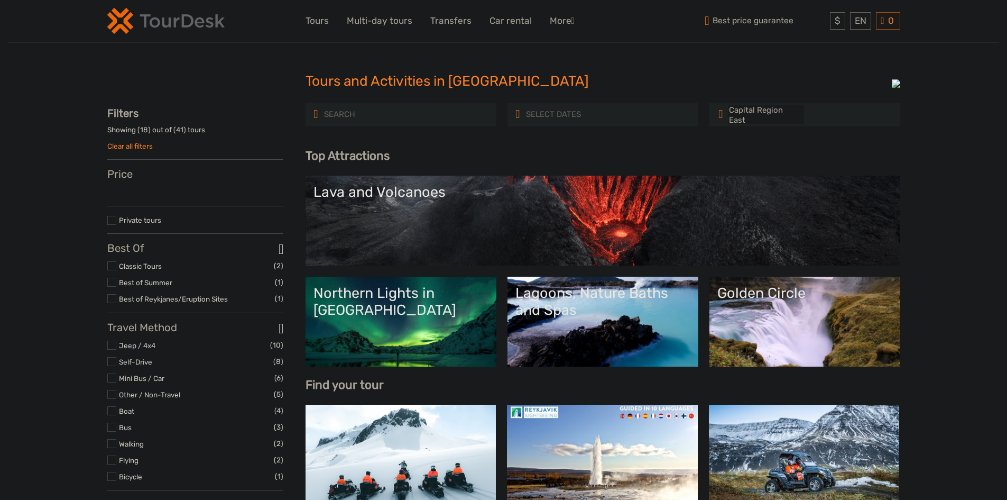
select select
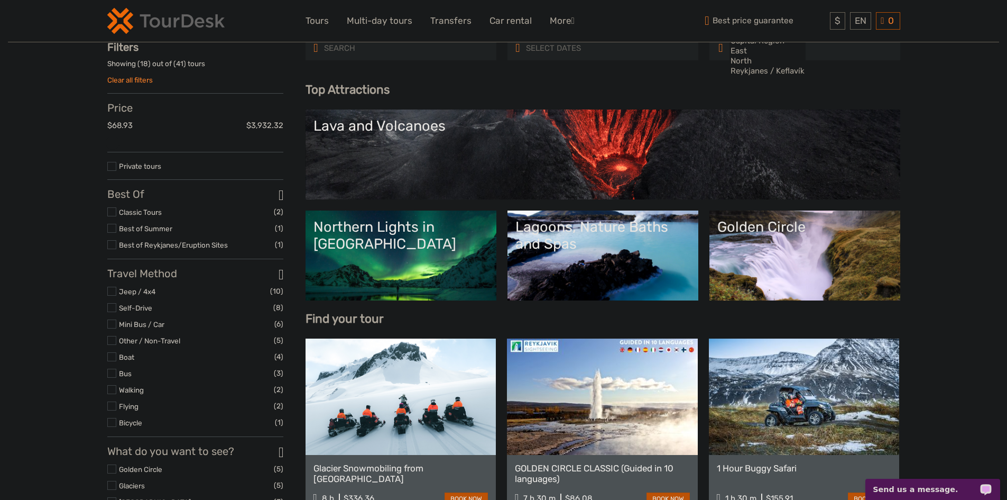
scroll to position [159, 0]
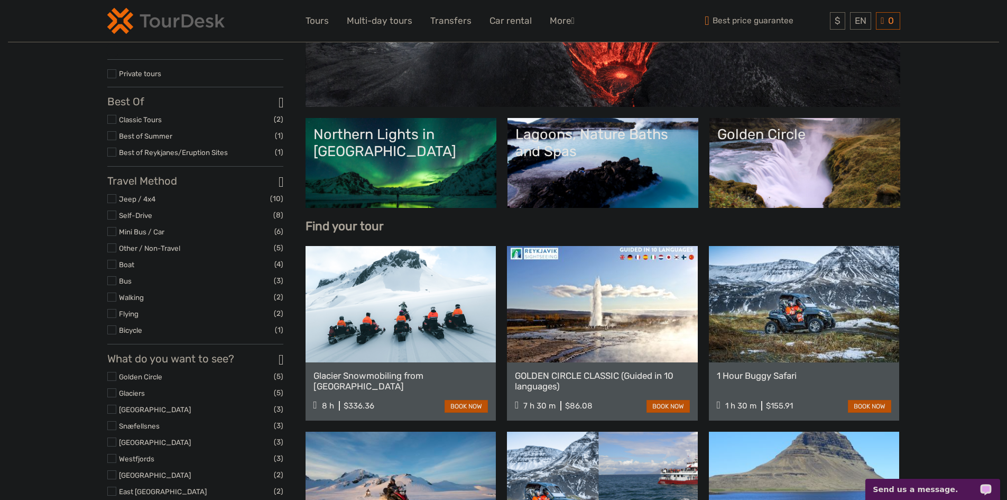
drag, startPoint x: 49, startPoint y: 208, endPoint x: 60, endPoint y: 215, distance: 12.8
click at [156, 252] on link "Other / Non-Travel" at bounding box center [149, 248] width 61 height 8
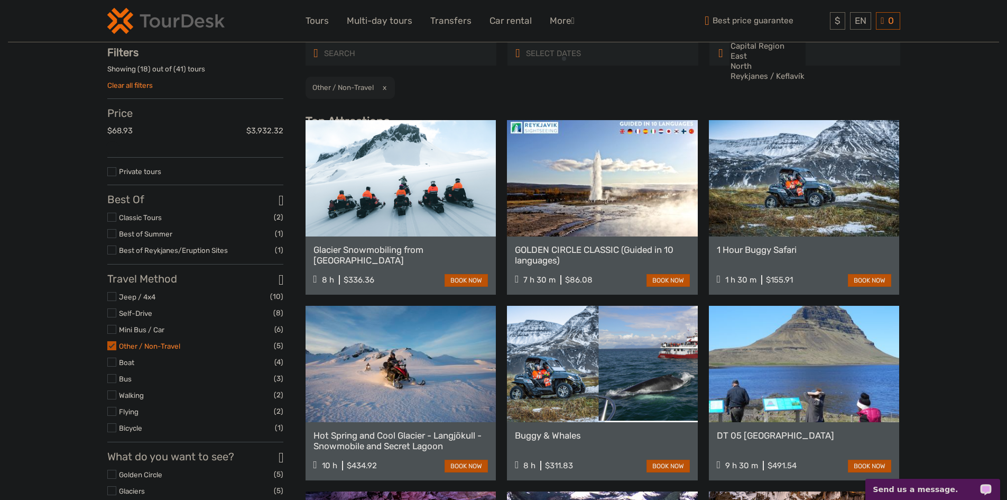
scroll to position [60, 0]
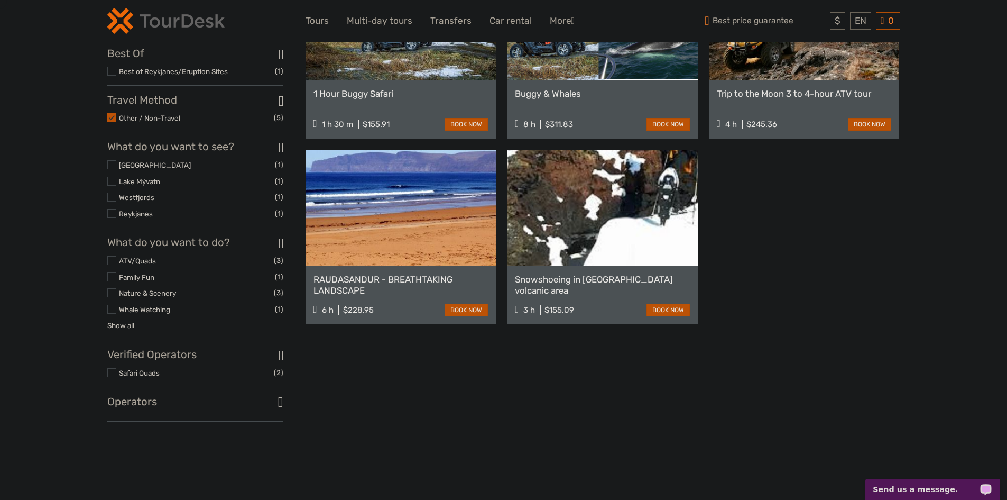
scroll to position [219, 0]
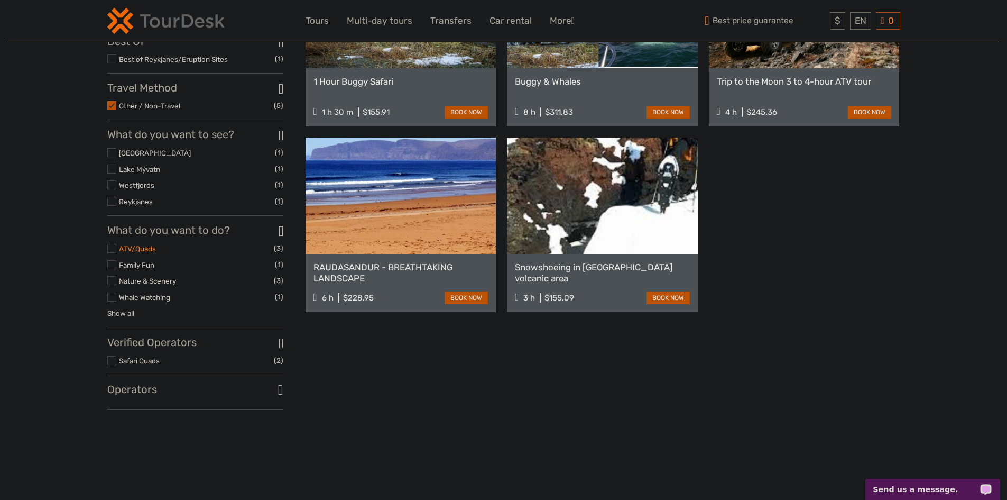
click at [137, 253] on link "ATV/Quads" at bounding box center [137, 248] width 37 height 8
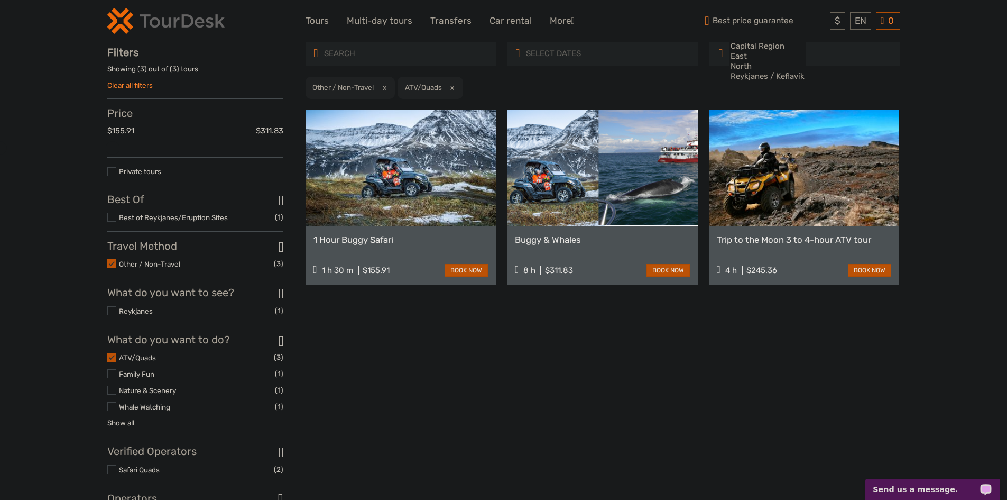
scroll to position [60, 0]
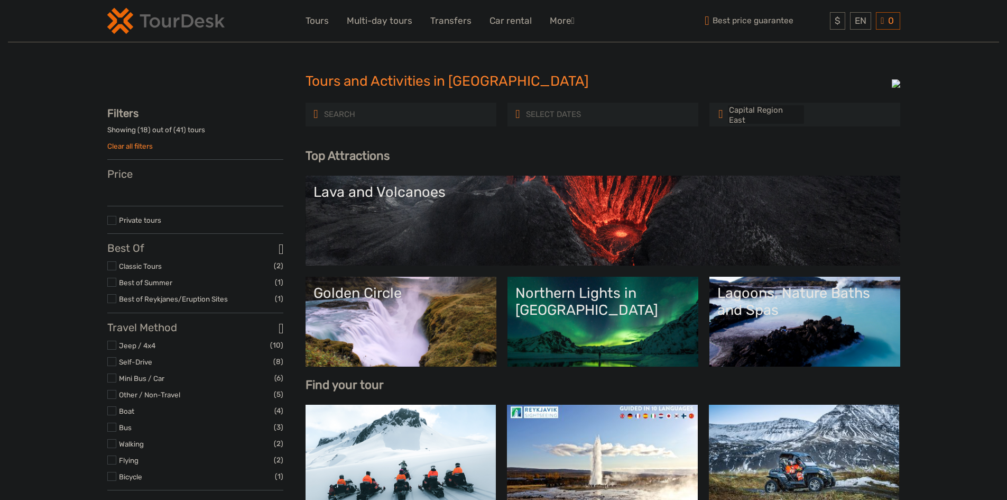
select select
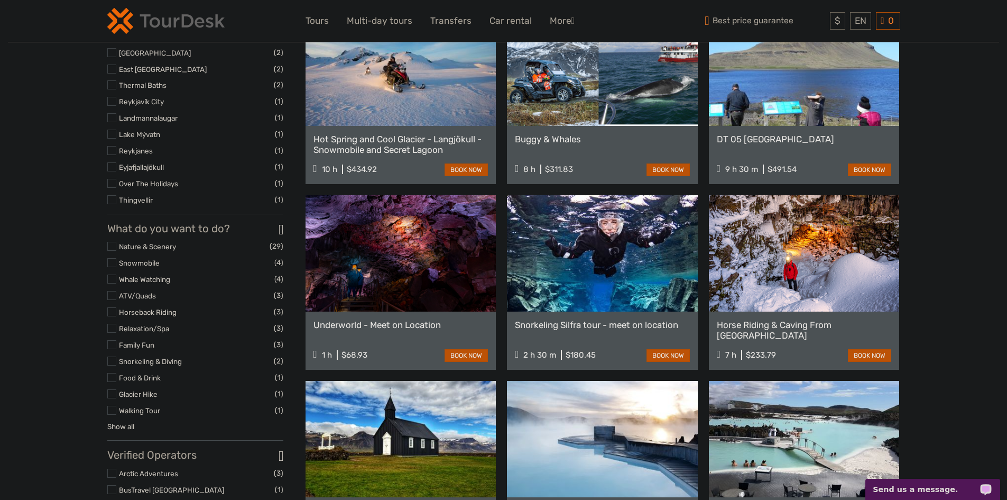
scroll to position [582, 0]
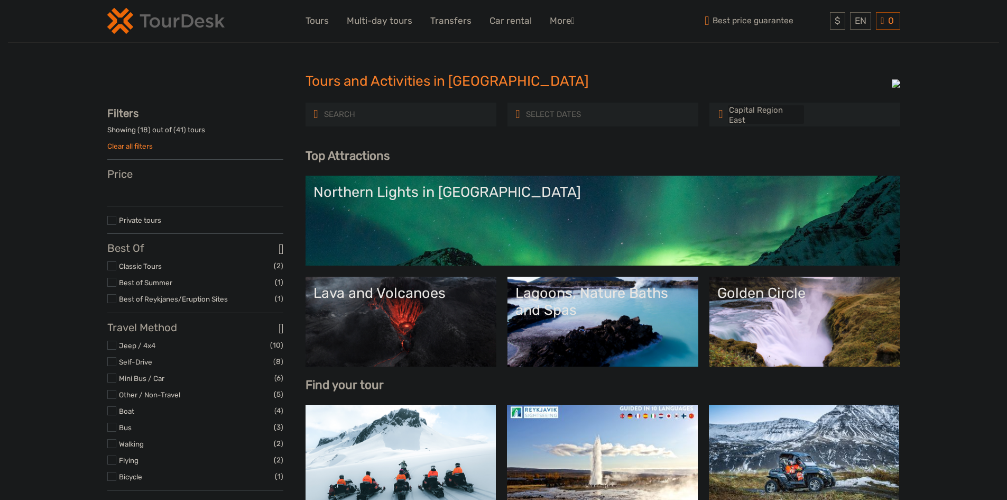
select select
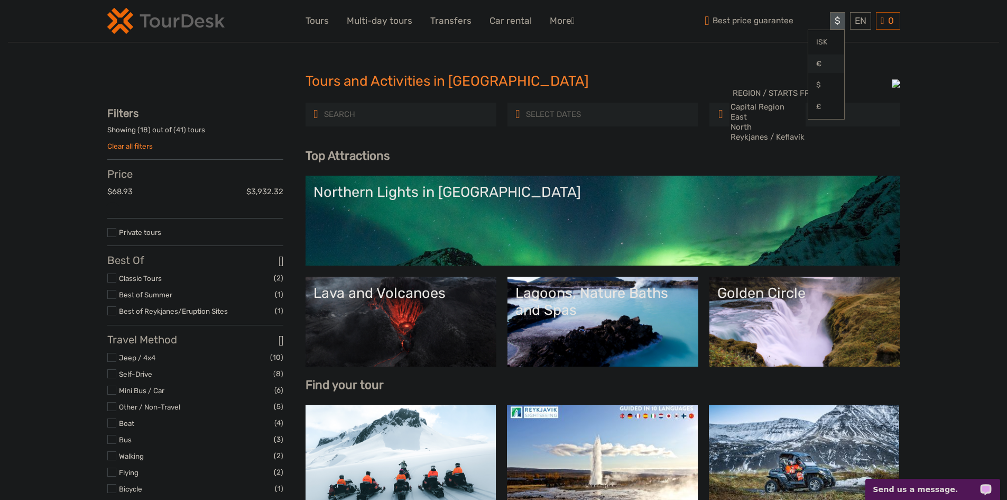
click at [823, 68] on link "€" at bounding box center [827, 63] width 36 height 19
click at [811, 90] on link "$" at bounding box center [827, 85] width 36 height 19
click at [840, 66] on link "Español" at bounding box center [848, 63] width 44 height 19
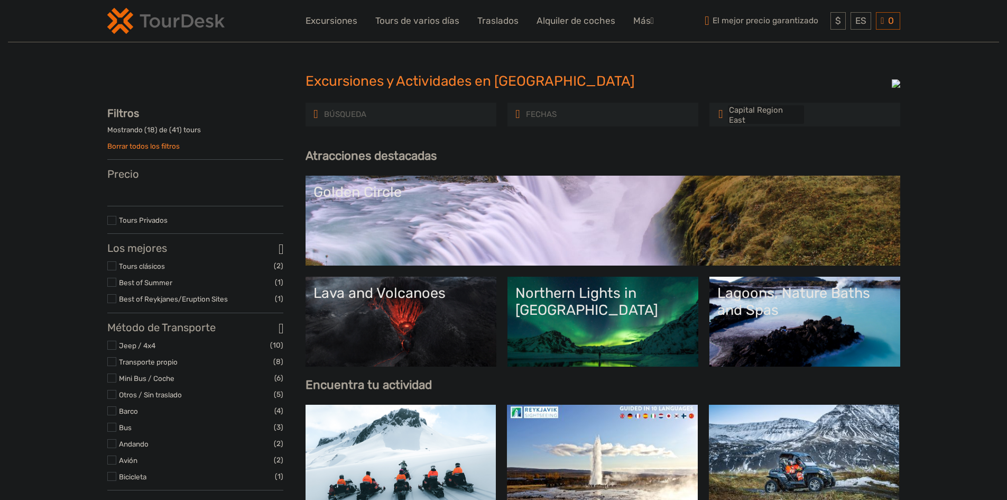
select select
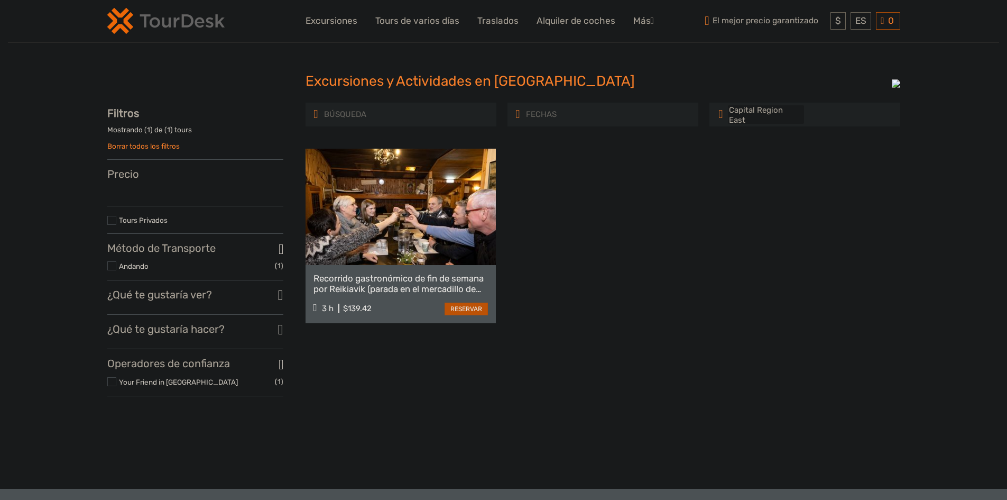
select select
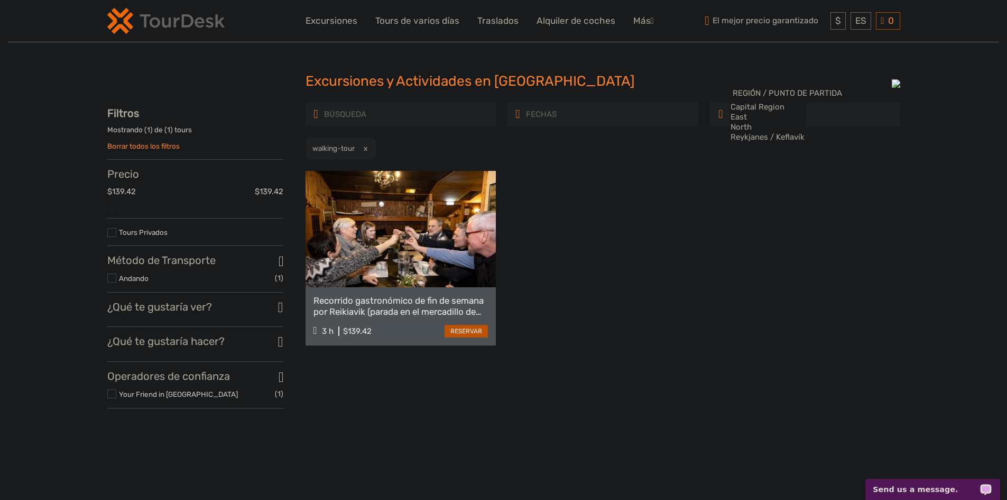
click at [146, 307] on h3 "¿Qué te gustaría ver?" at bounding box center [195, 306] width 176 height 13
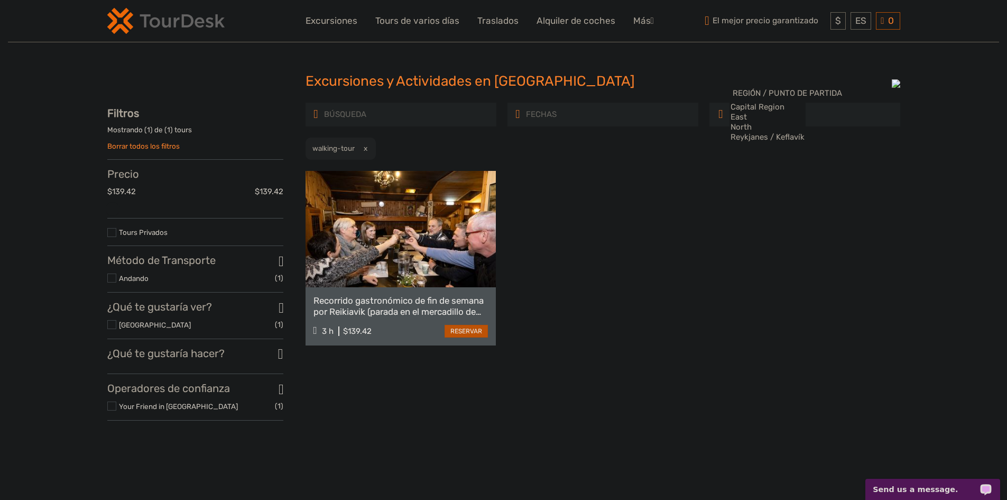
click at [151, 360] on h3 "¿Qué te gustaría hacer?" at bounding box center [195, 353] width 176 height 13
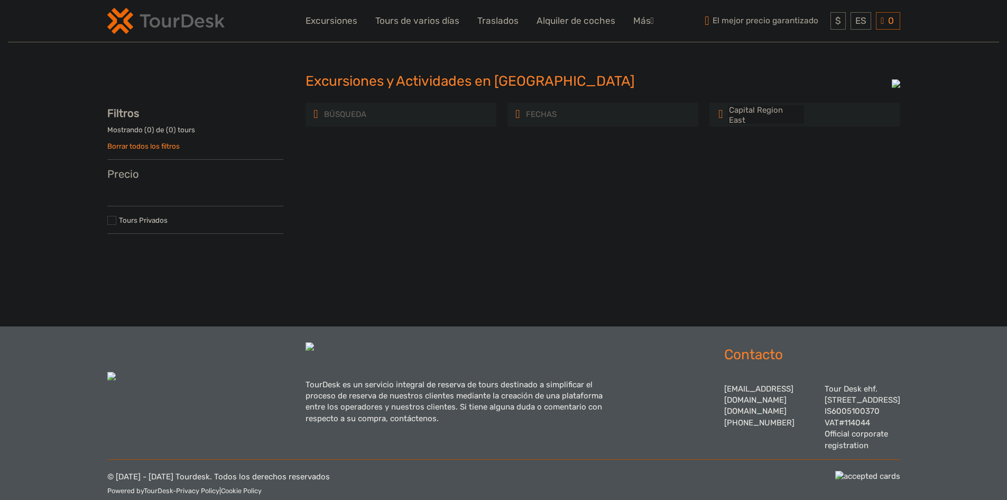
select select
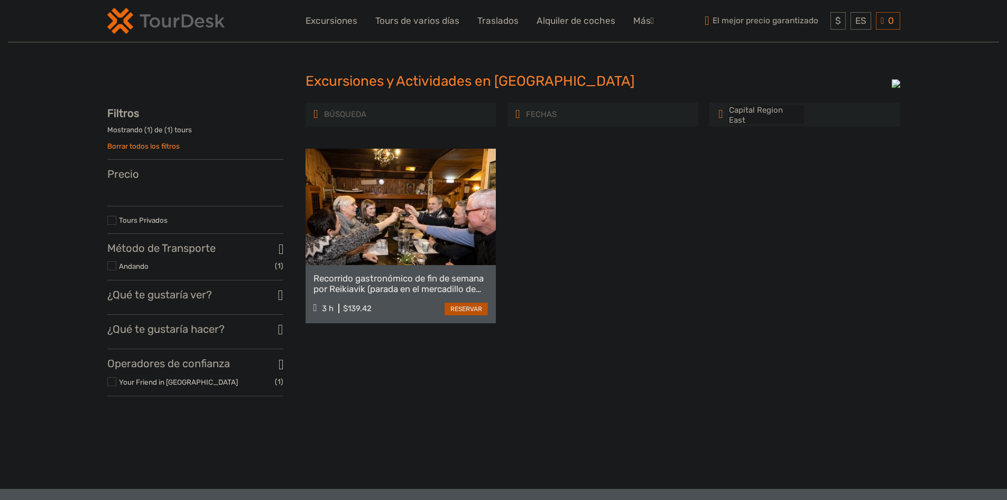
select select
